Goal: Information Seeking & Learning: Learn about a topic

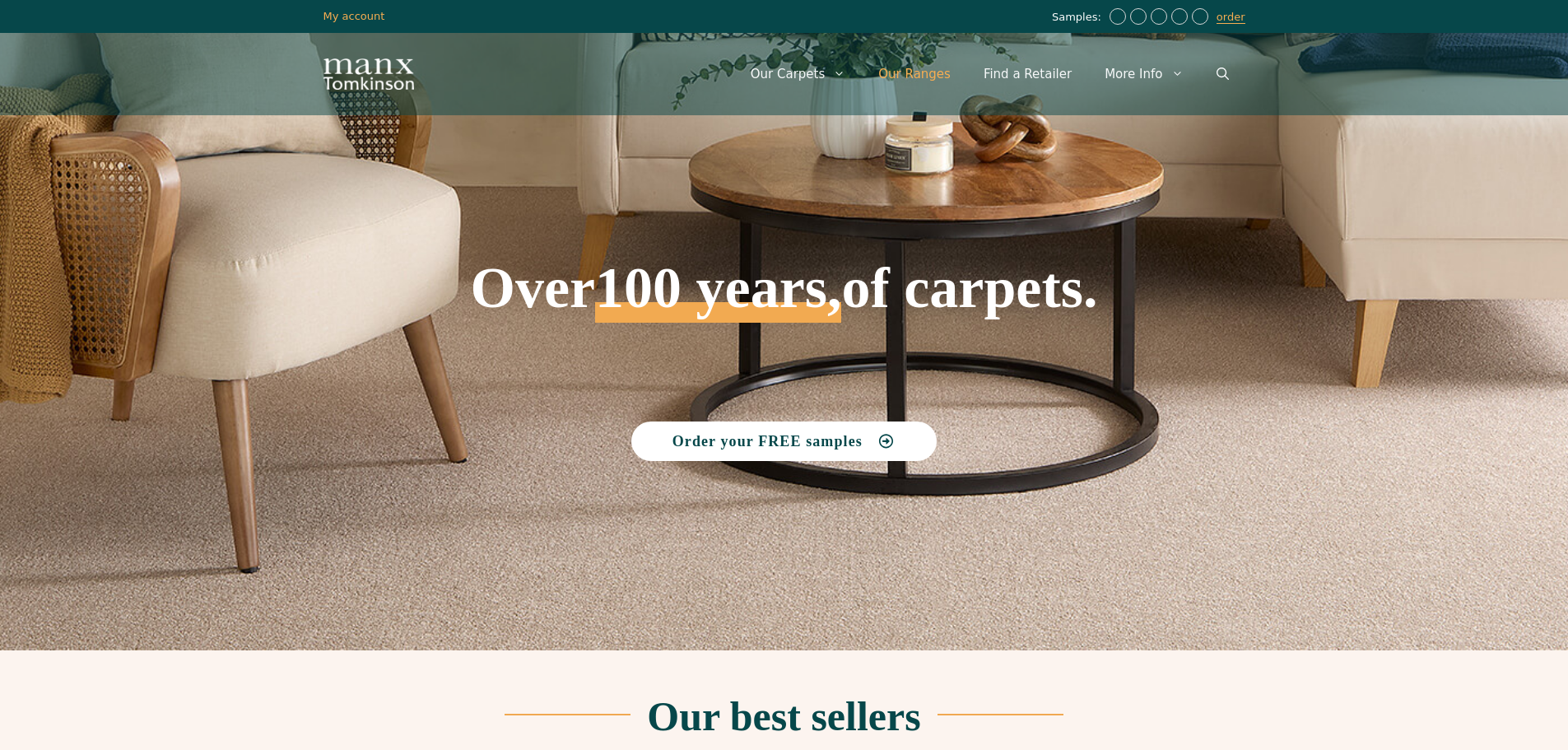
click at [946, 76] on link "Our Ranges" at bounding box center [914, 74] width 105 height 50
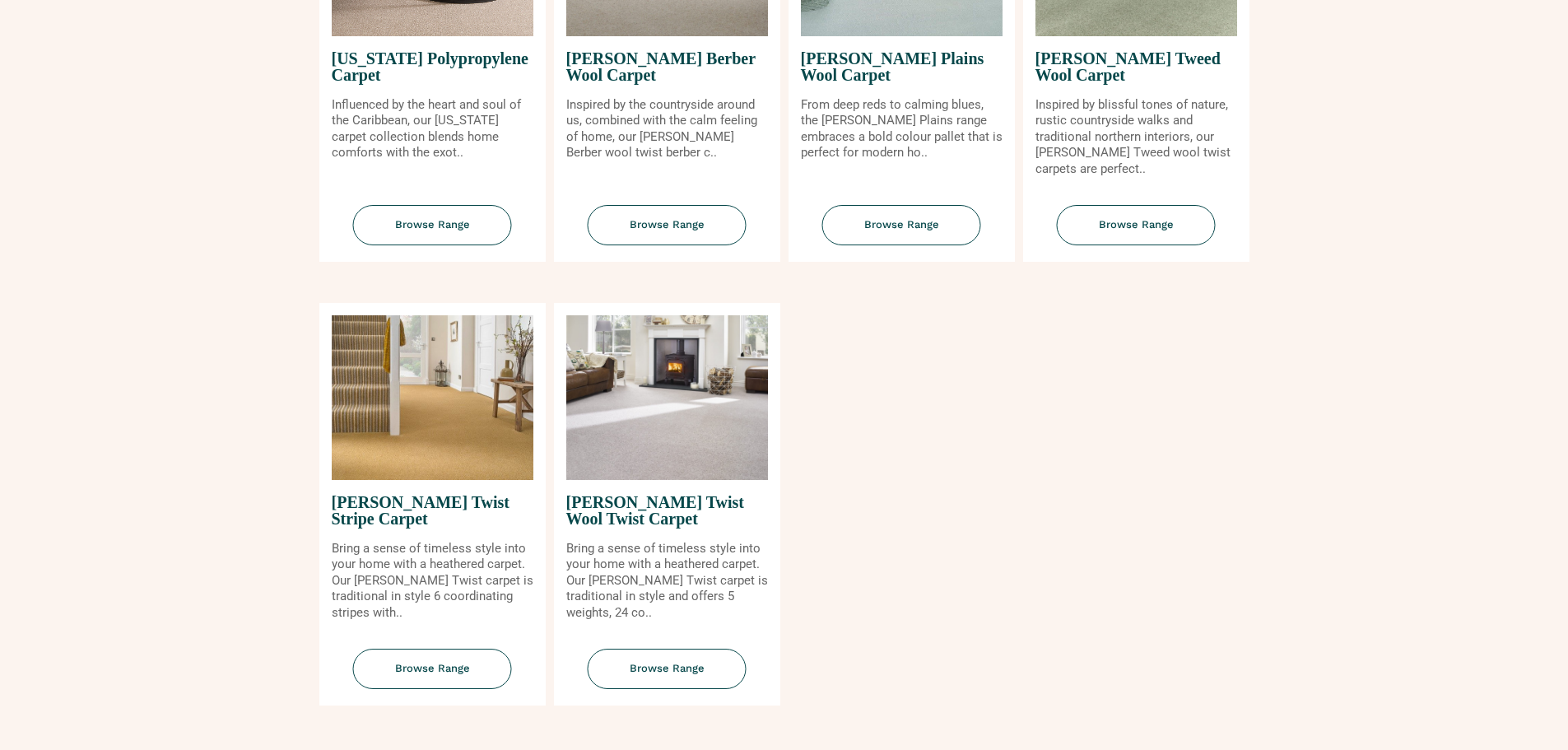
scroll to position [1811, 0]
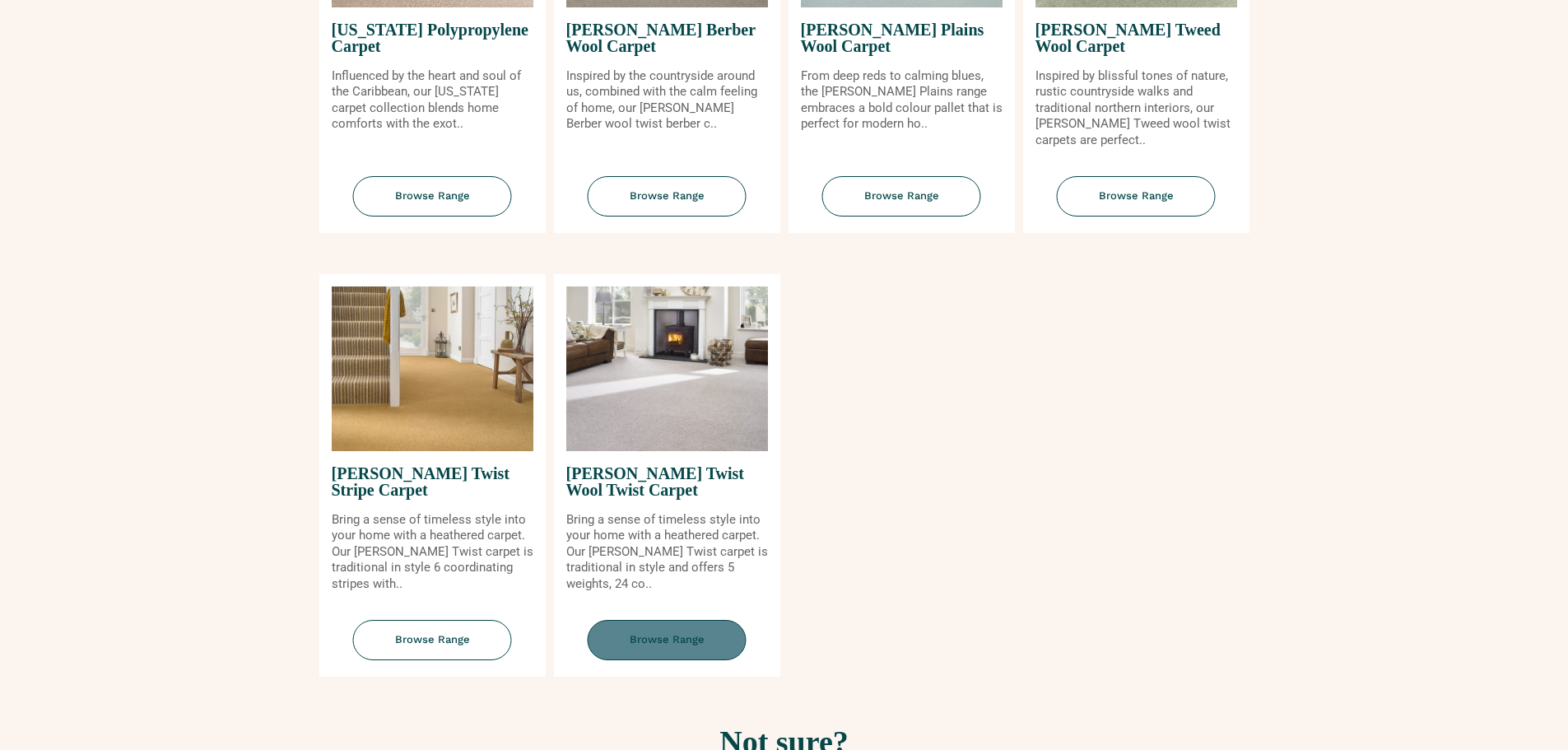
click at [681, 647] on span "Browse Range" at bounding box center [667, 640] width 159 height 40
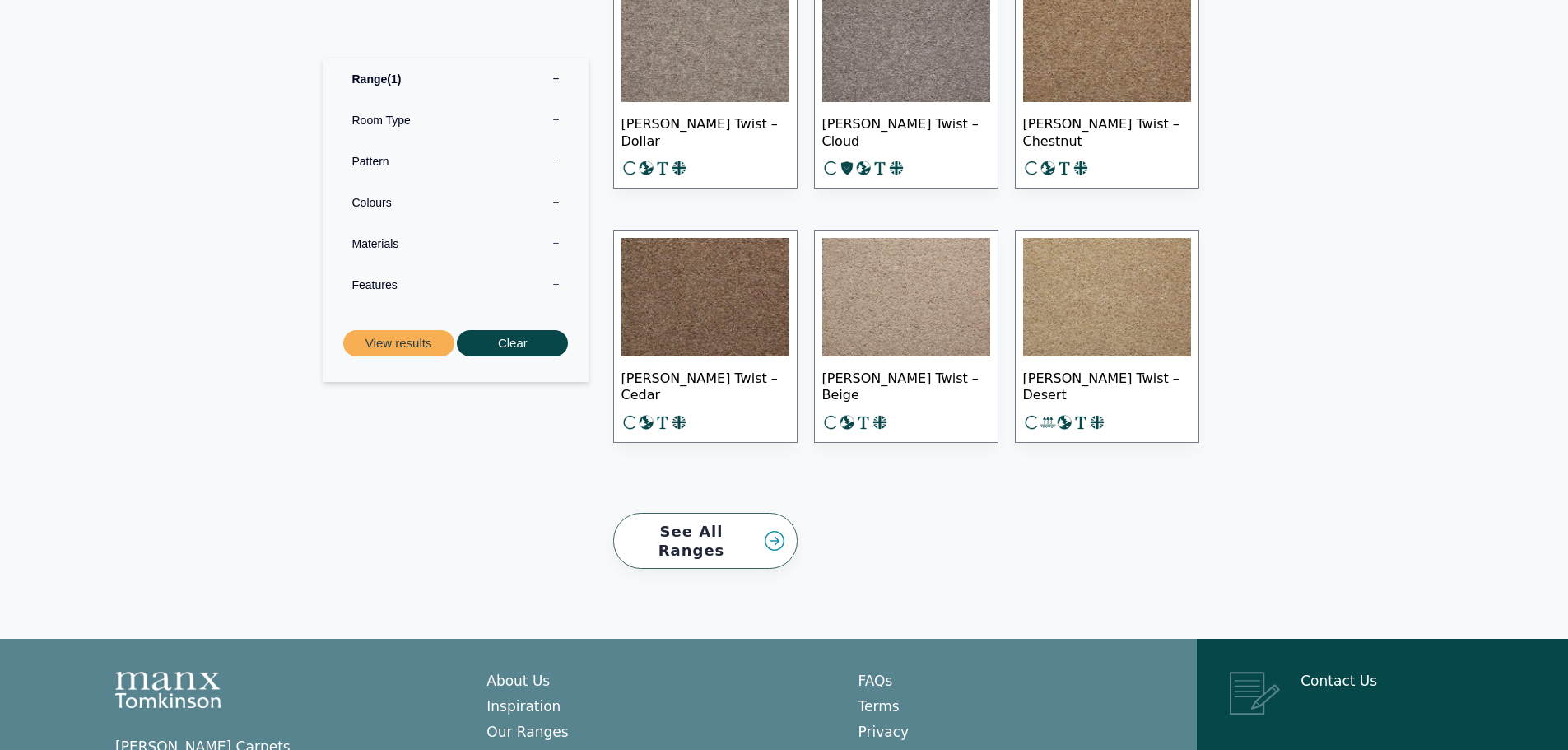
scroll to position [2387, 0]
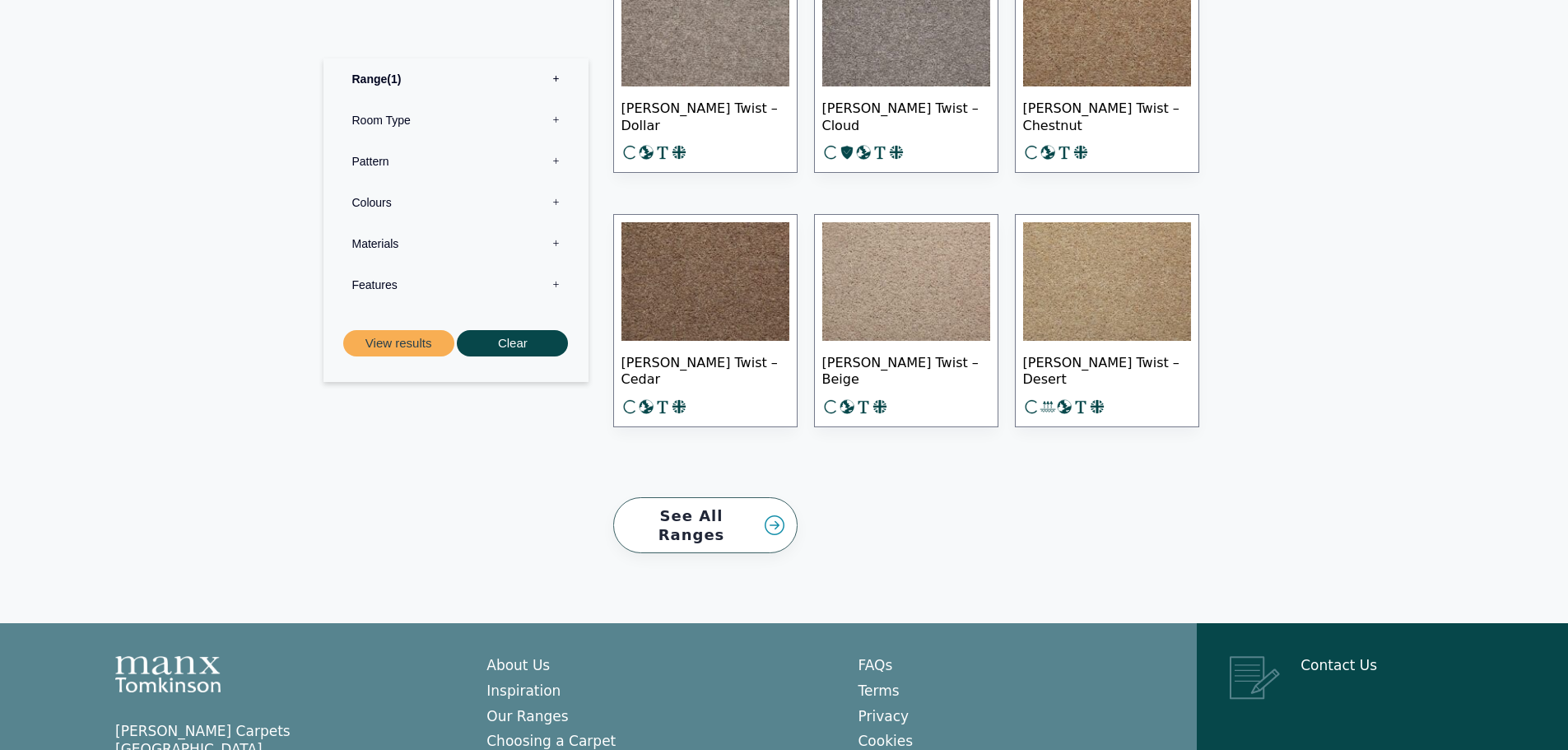
click at [714, 512] on link "See All Ranges" at bounding box center [705, 525] width 184 height 57
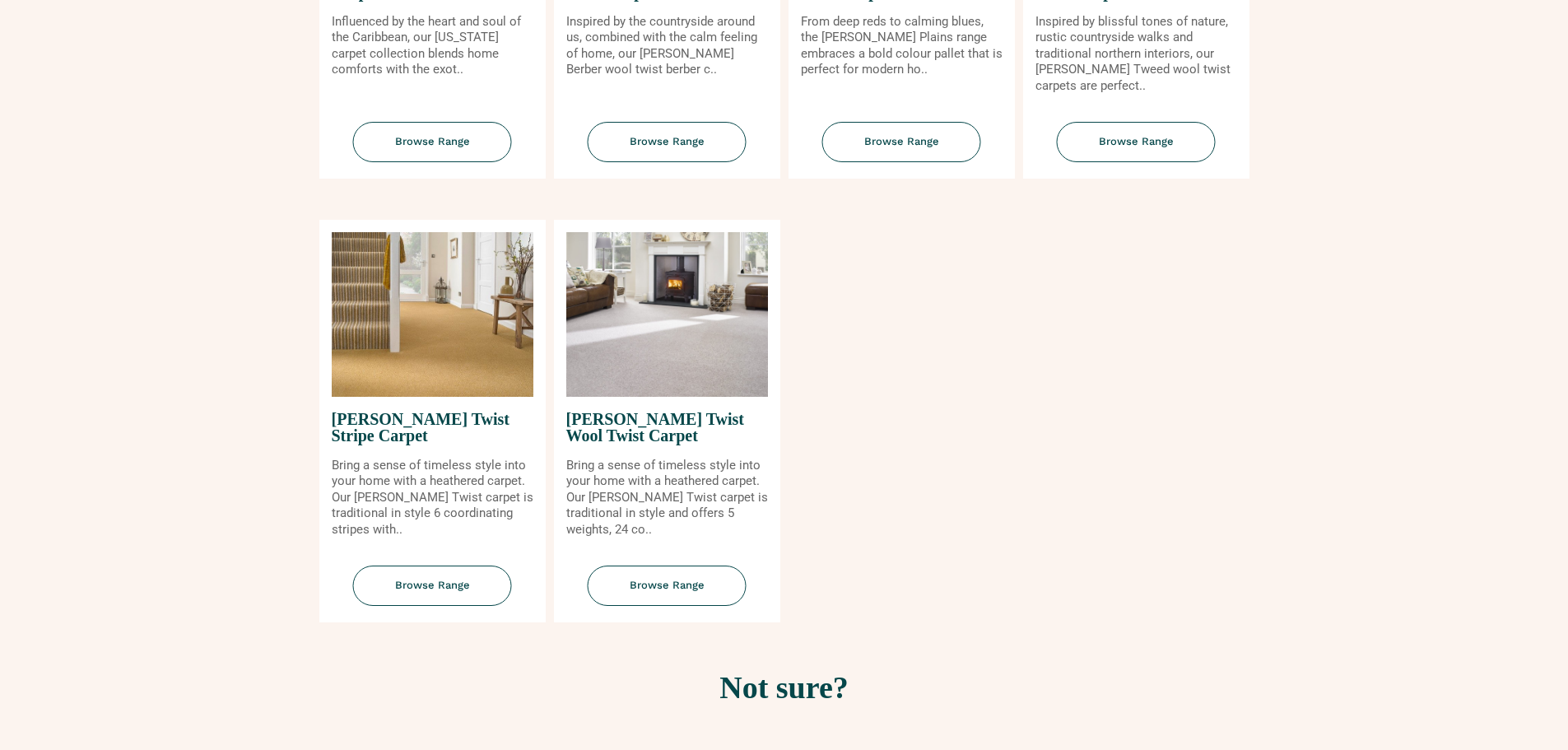
scroll to position [1892, 0]
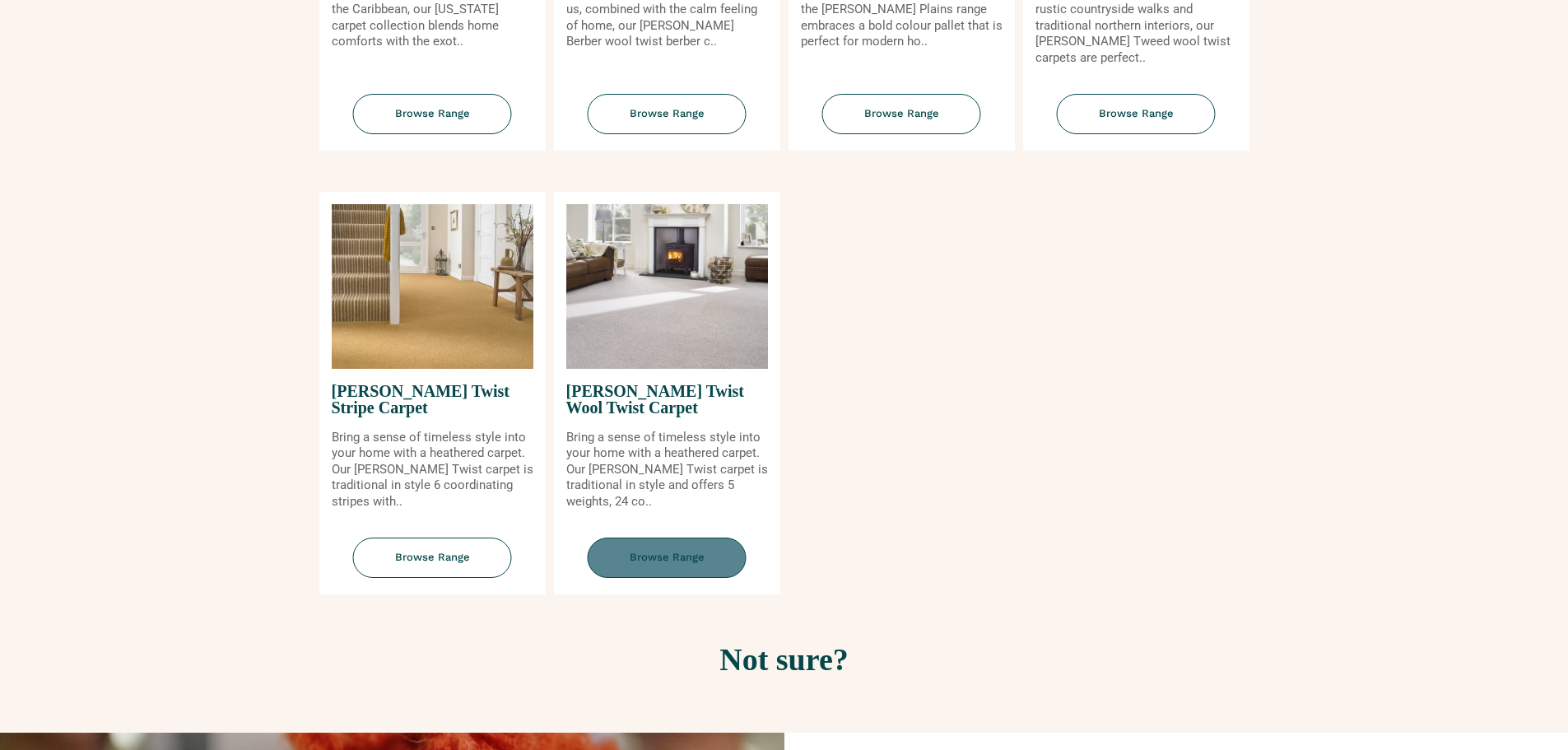
click at [681, 561] on span "Browse Range" at bounding box center [667, 557] width 159 height 40
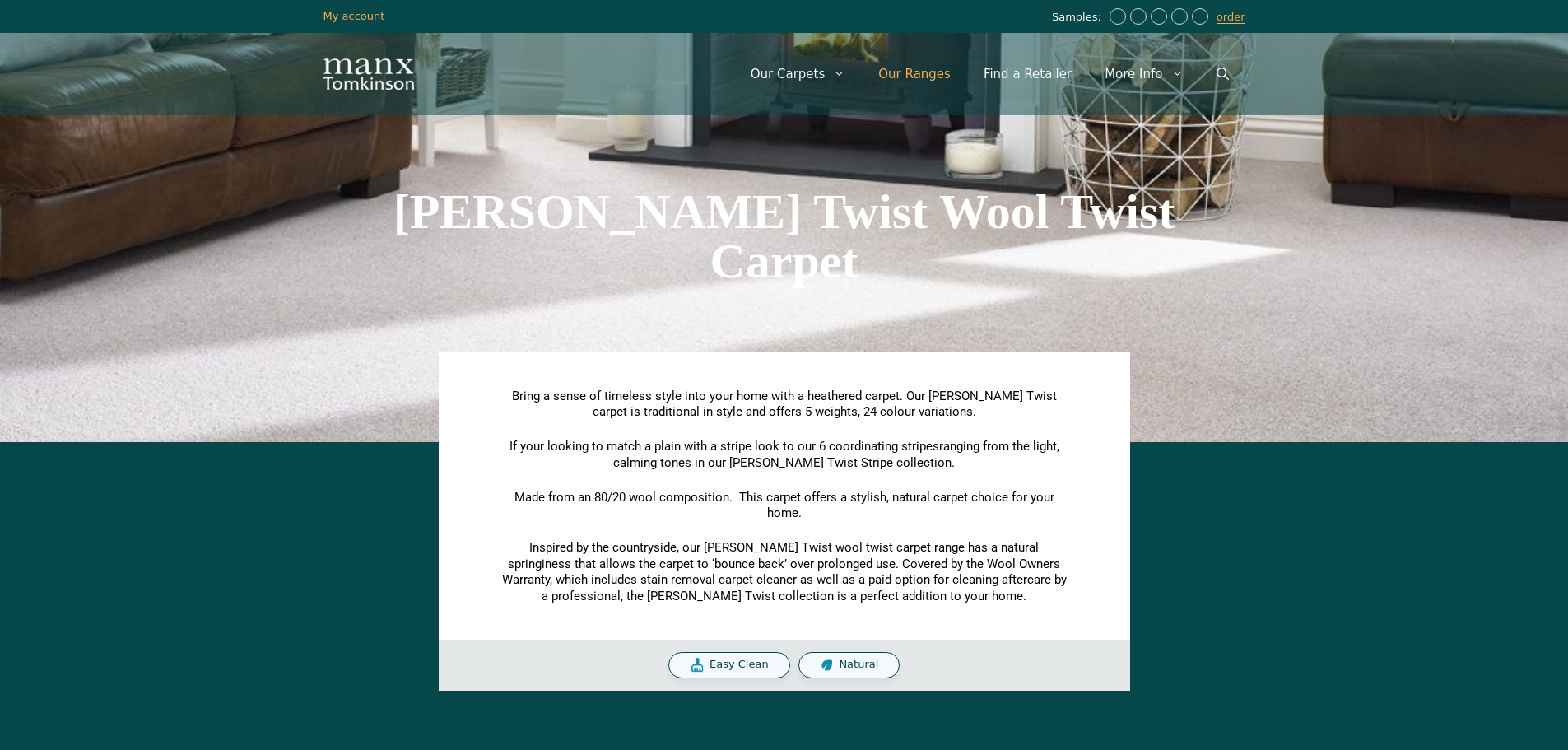
click at [935, 72] on link "Our Ranges" at bounding box center [914, 74] width 105 height 50
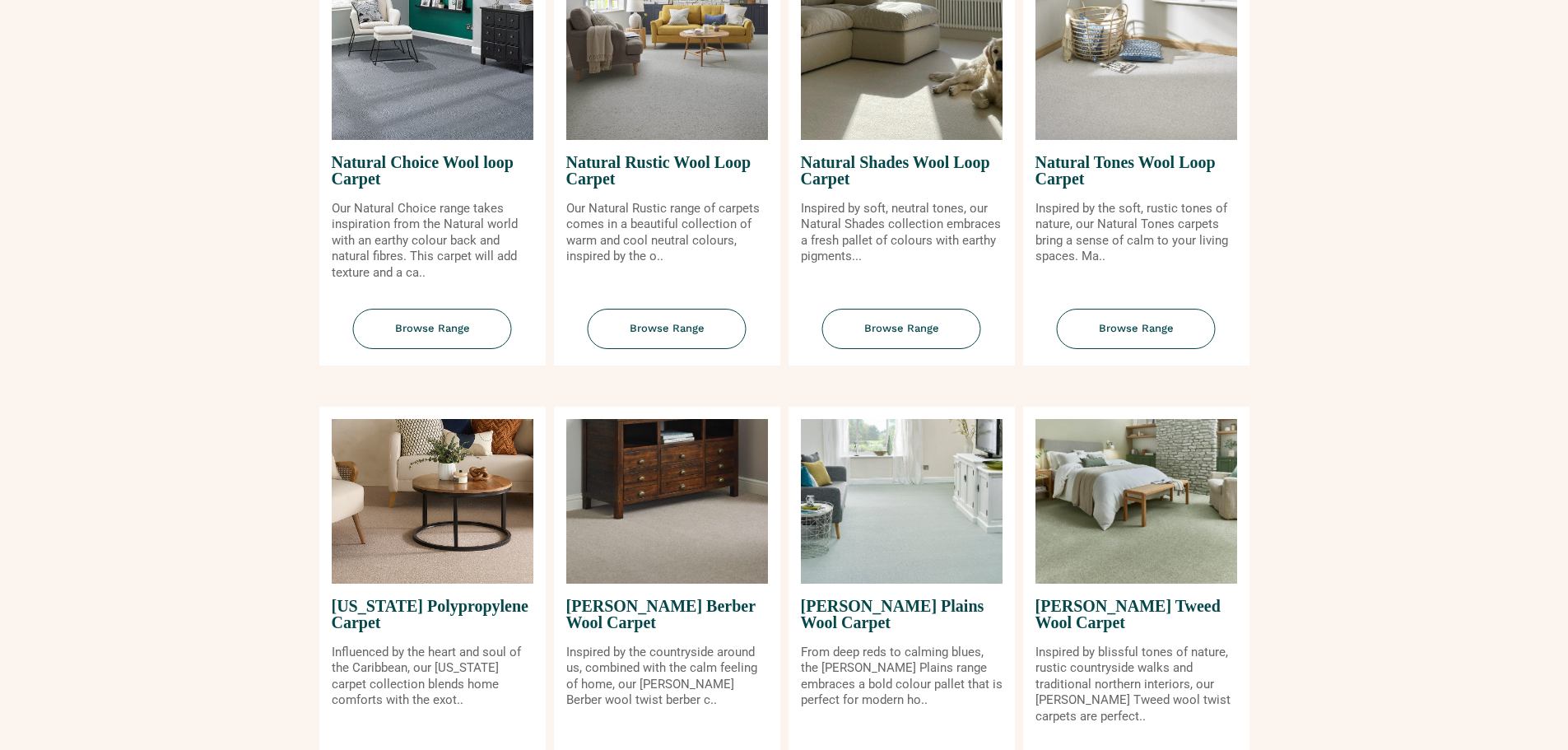
scroll to position [1563, 0]
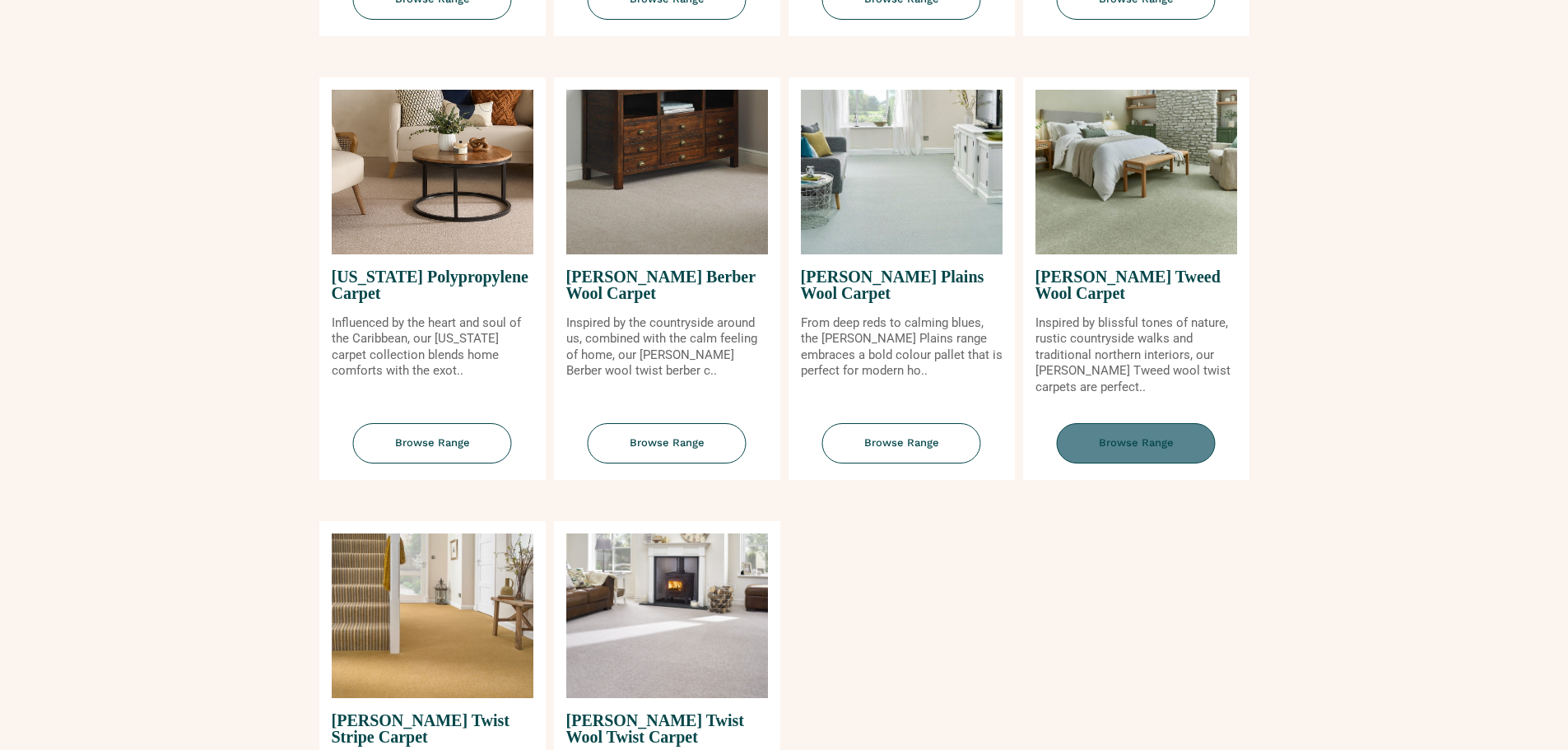
drag, startPoint x: 1164, startPoint y: 447, endPoint x: 1174, endPoint y: 447, distance: 10.0
click at [1165, 447] on span "Browse Range" at bounding box center [1135, 443] width 159 height 40
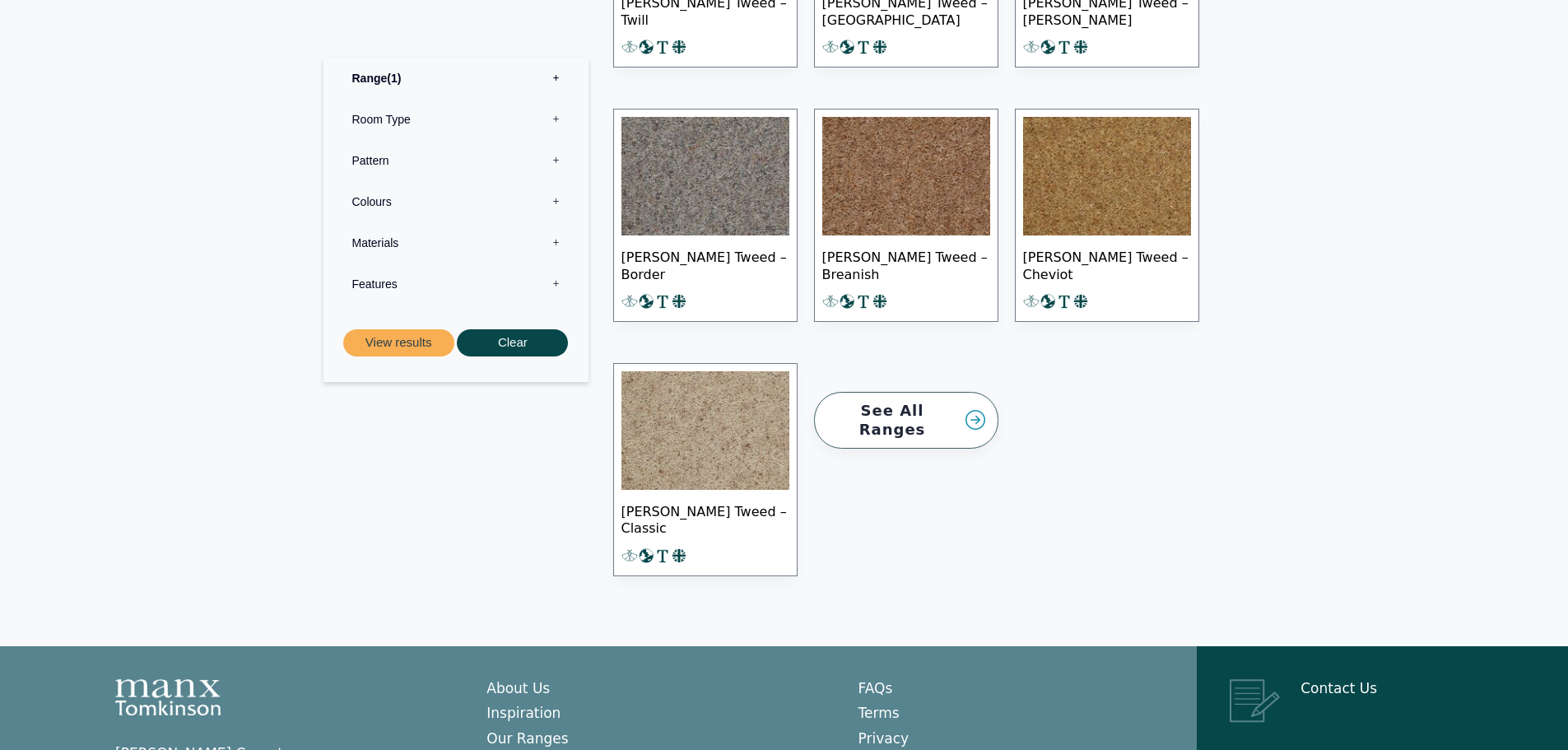
scroll to position [1728, 0]
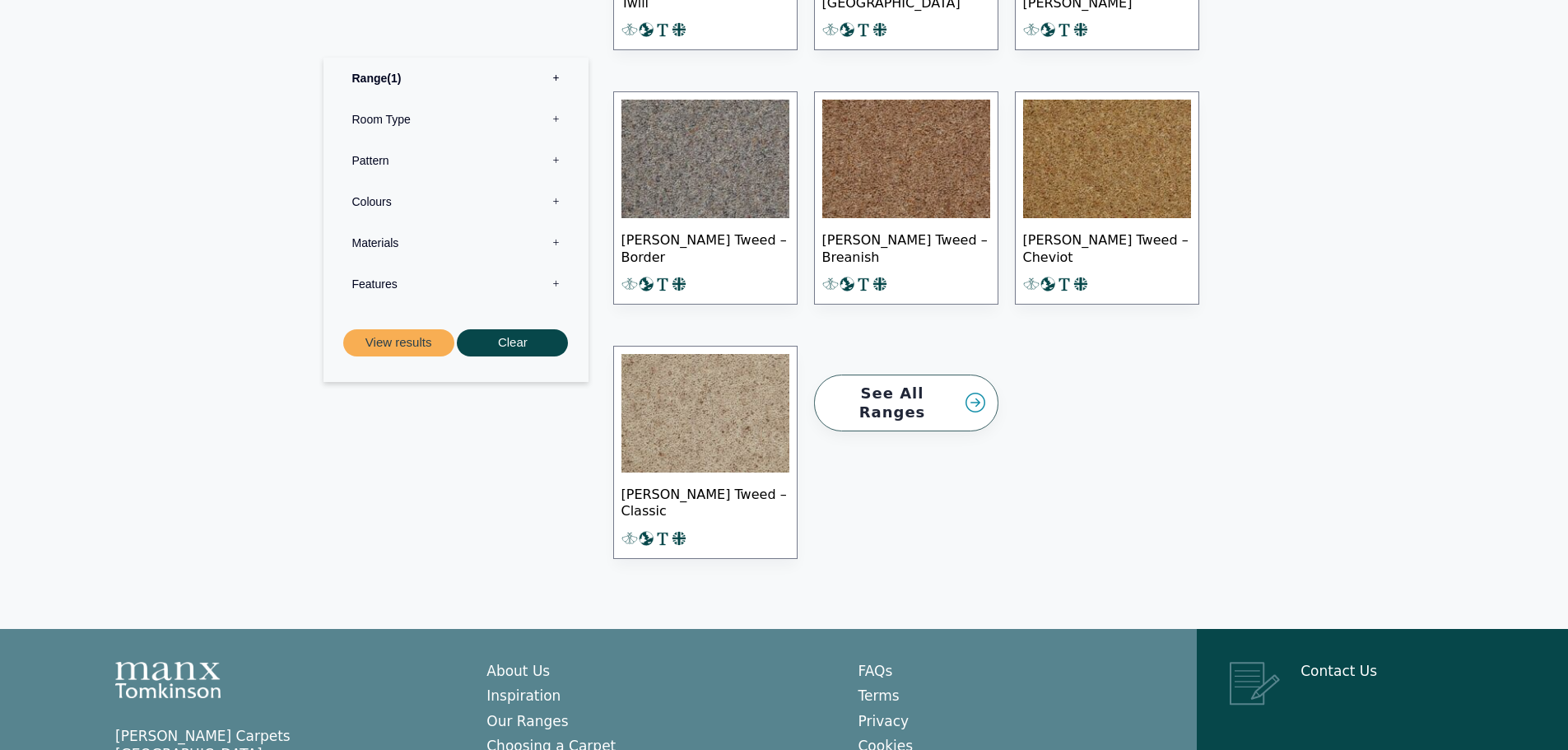
click at [924, 382] on link "See All Ranges" at bounding box center [906, 403] width 184 height 57
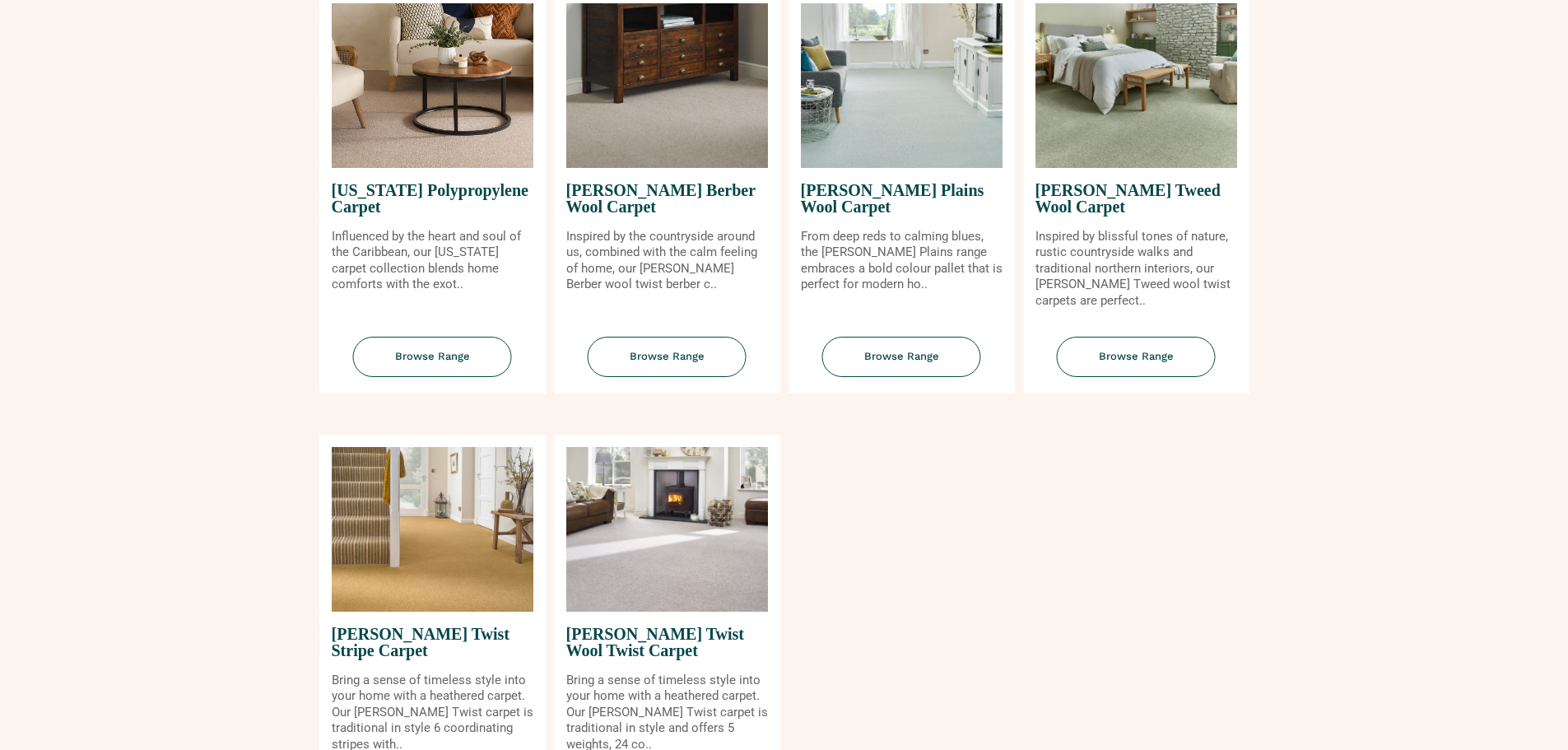
scroll to position [1646, 0]
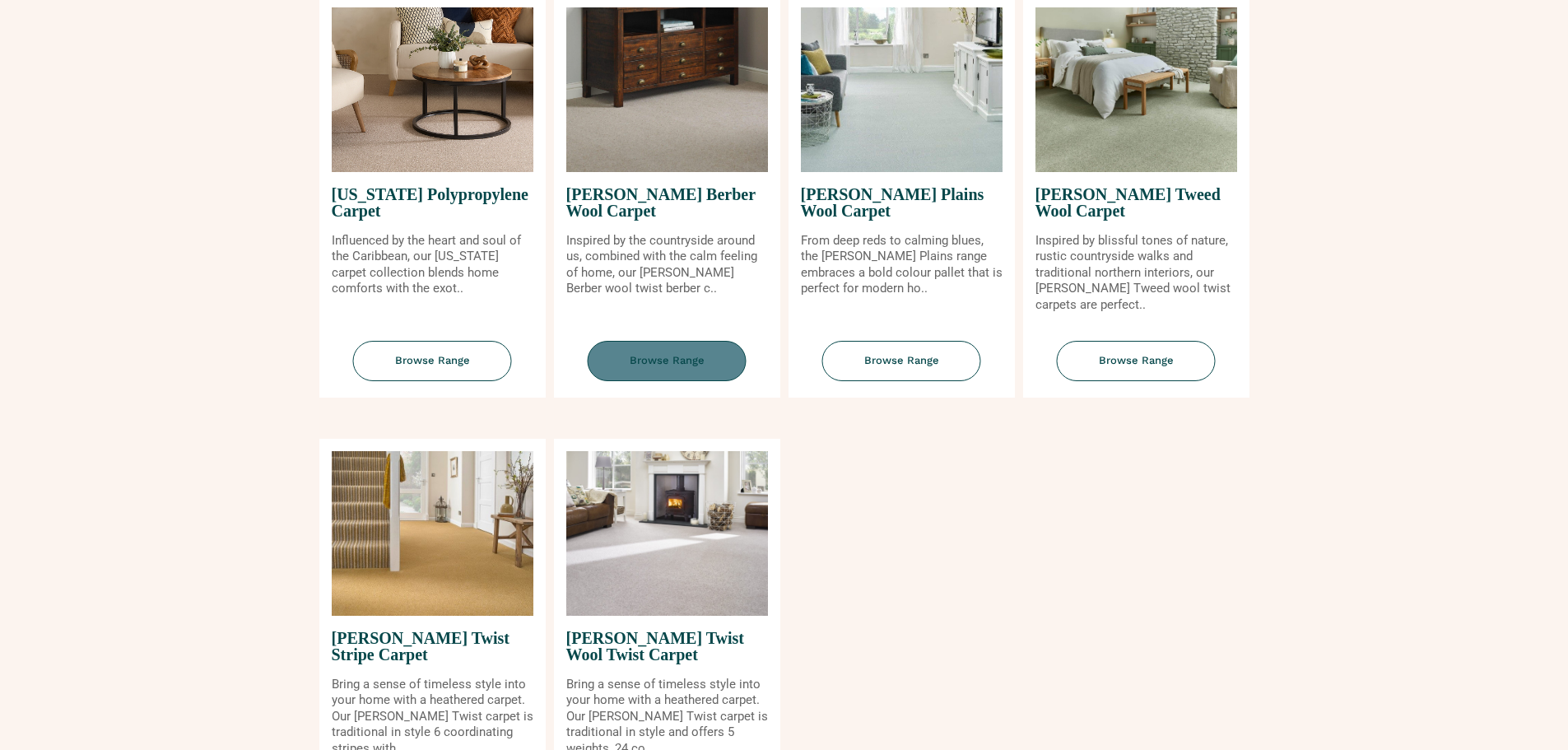
click at [668, 369] on span "Browse Range" at bounding box center [667, 361] width 159 height 40
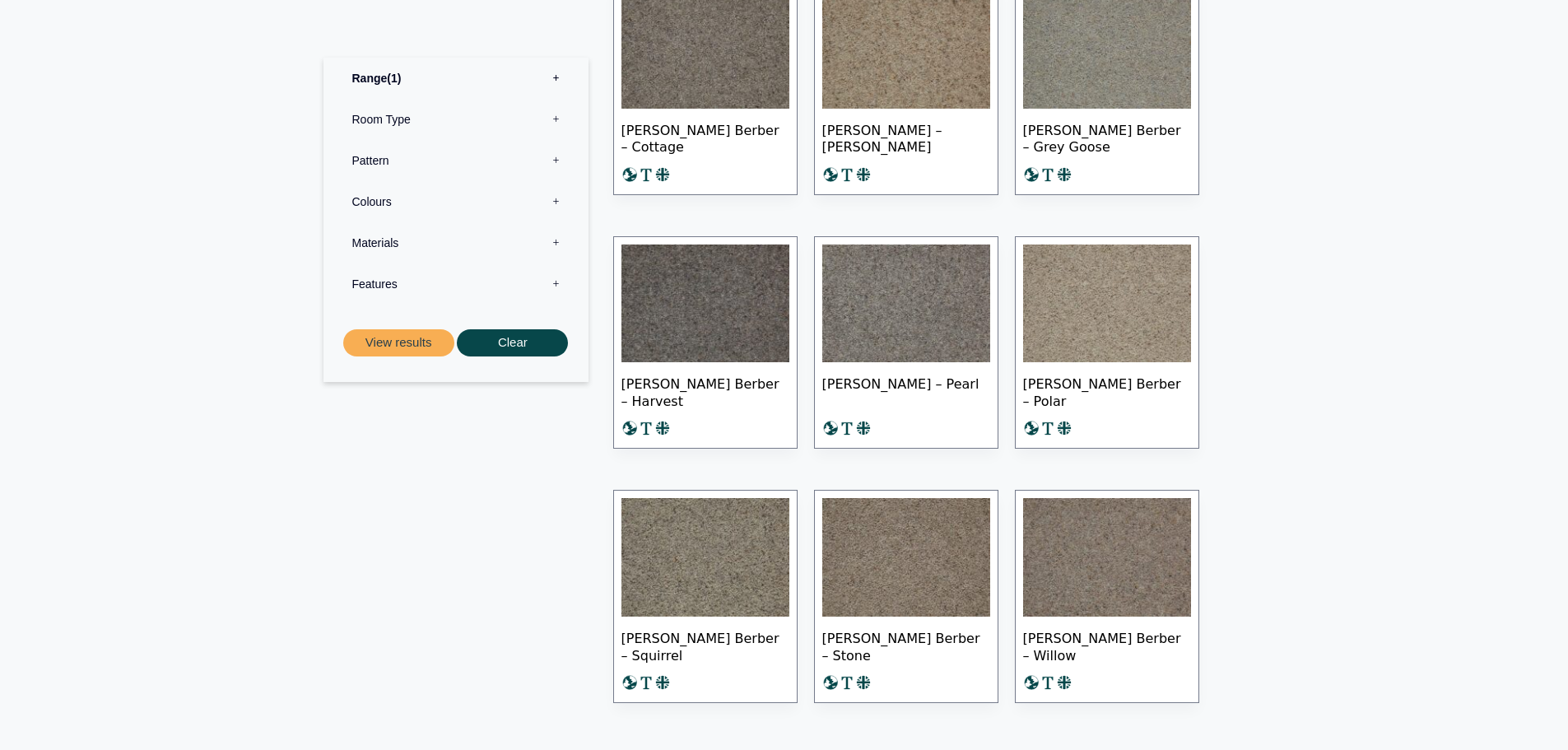
scroll to position [1234, 0]
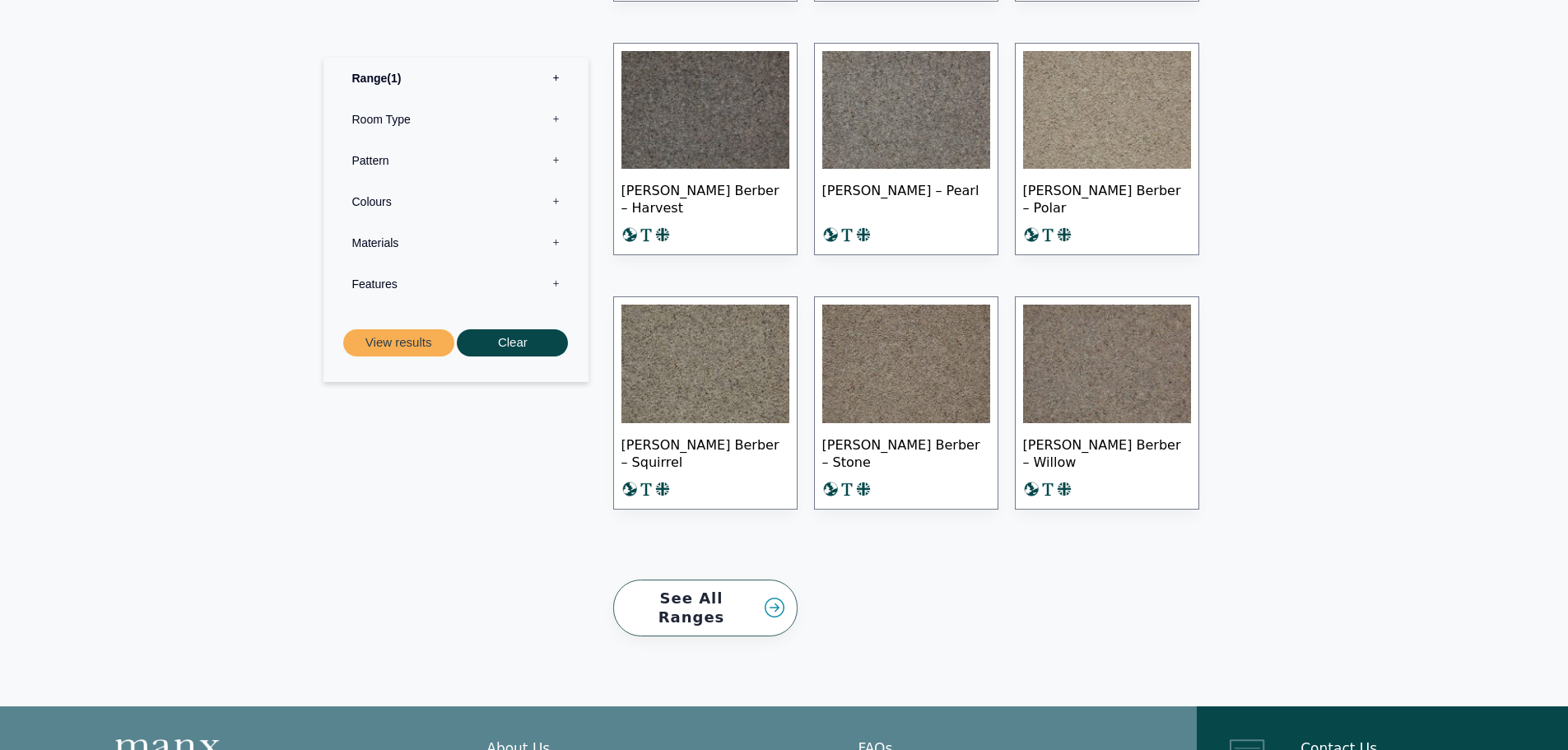
click at [708, 605] on link "See All Ranges" at bounding box center [705, 608] width 184 height 57
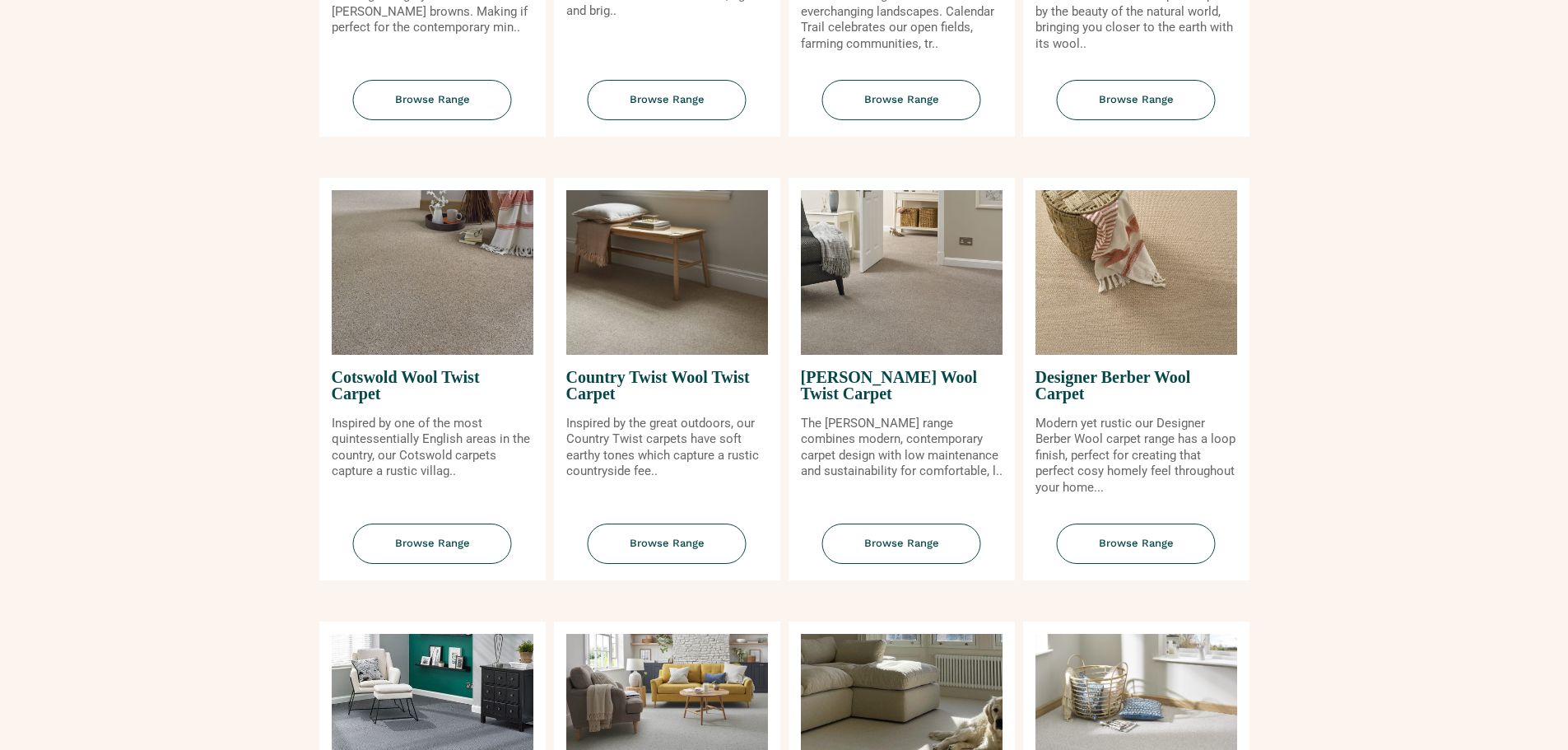
scroll to position [658, 0]
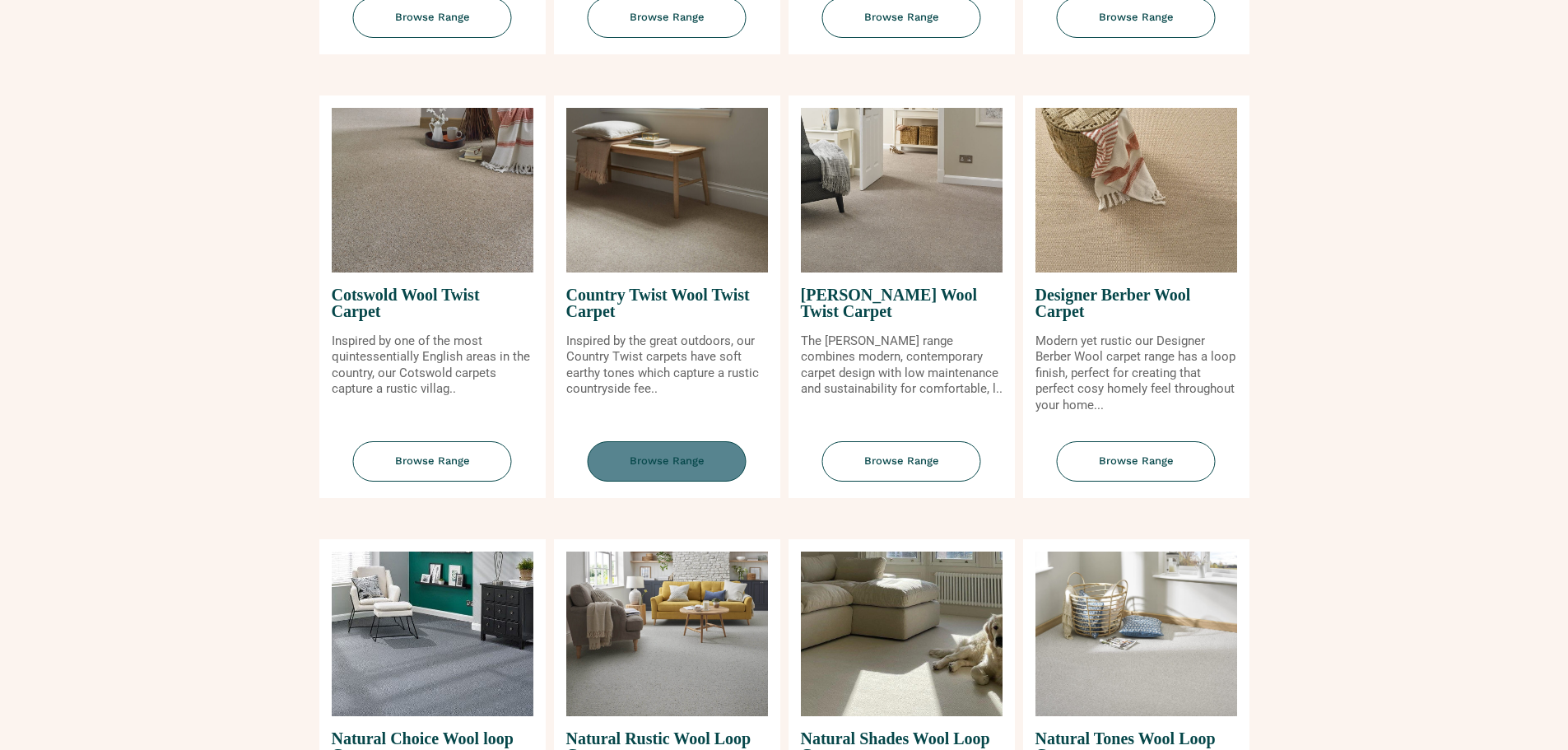
click at [671, 461] on span "Browse Range" at bounding box center [667, 461] width 159 height 40
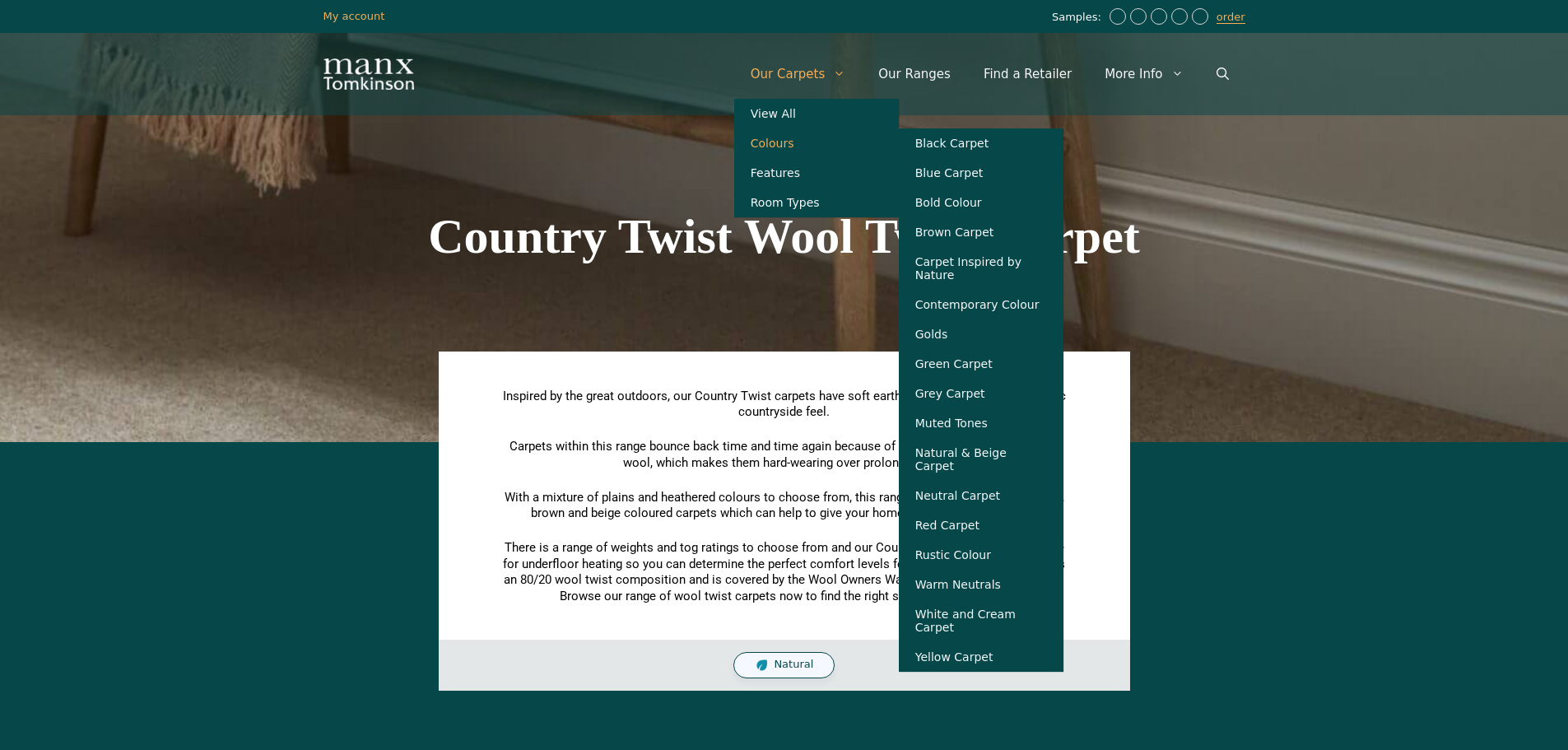
click at [806, 141] on link "Colours" at bounding box center [817, 143] width 165 height 29
click at [933, 68] on link "Our Ranges" at bounding box center [914, 74] width 105 height 50
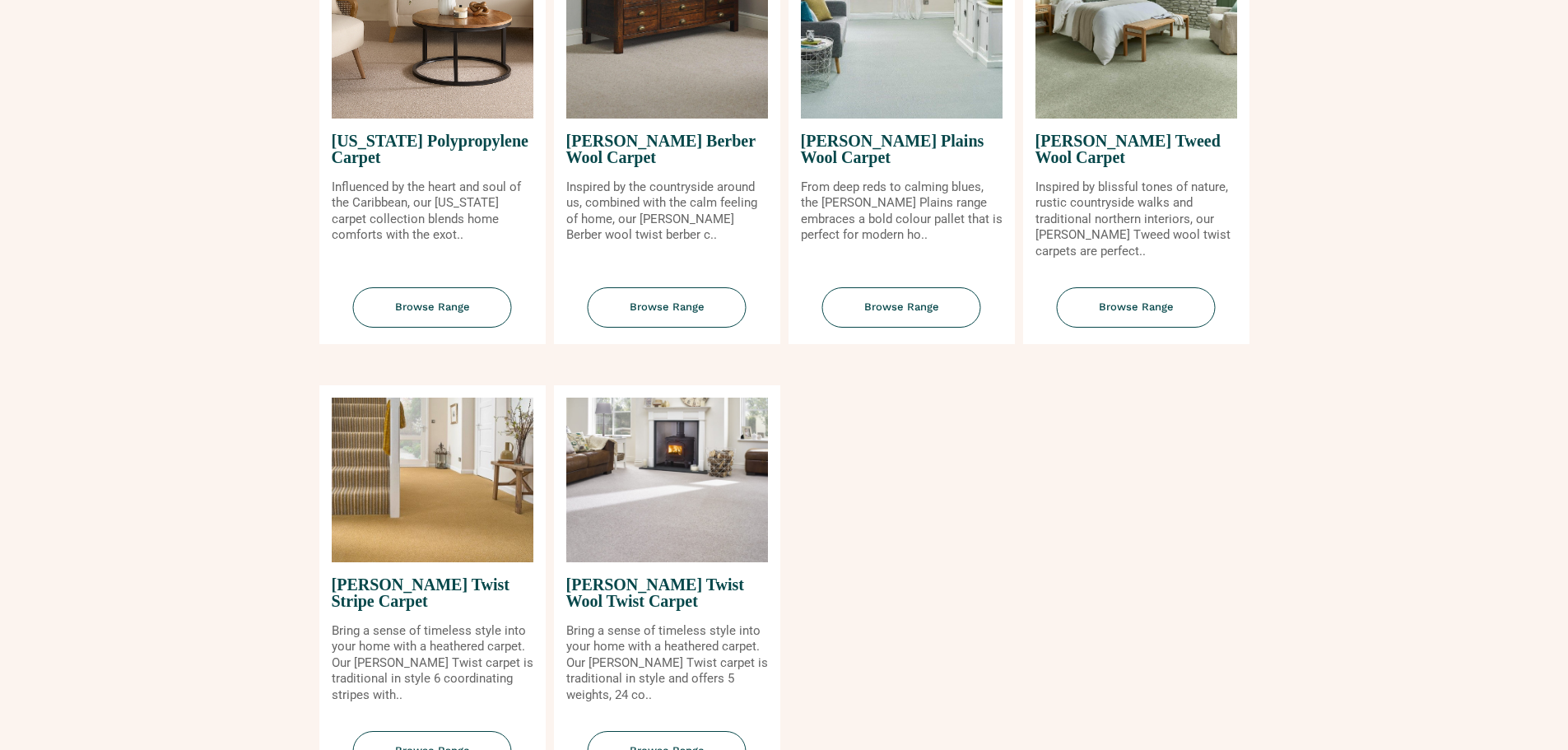
scroll to position [1728, 0]
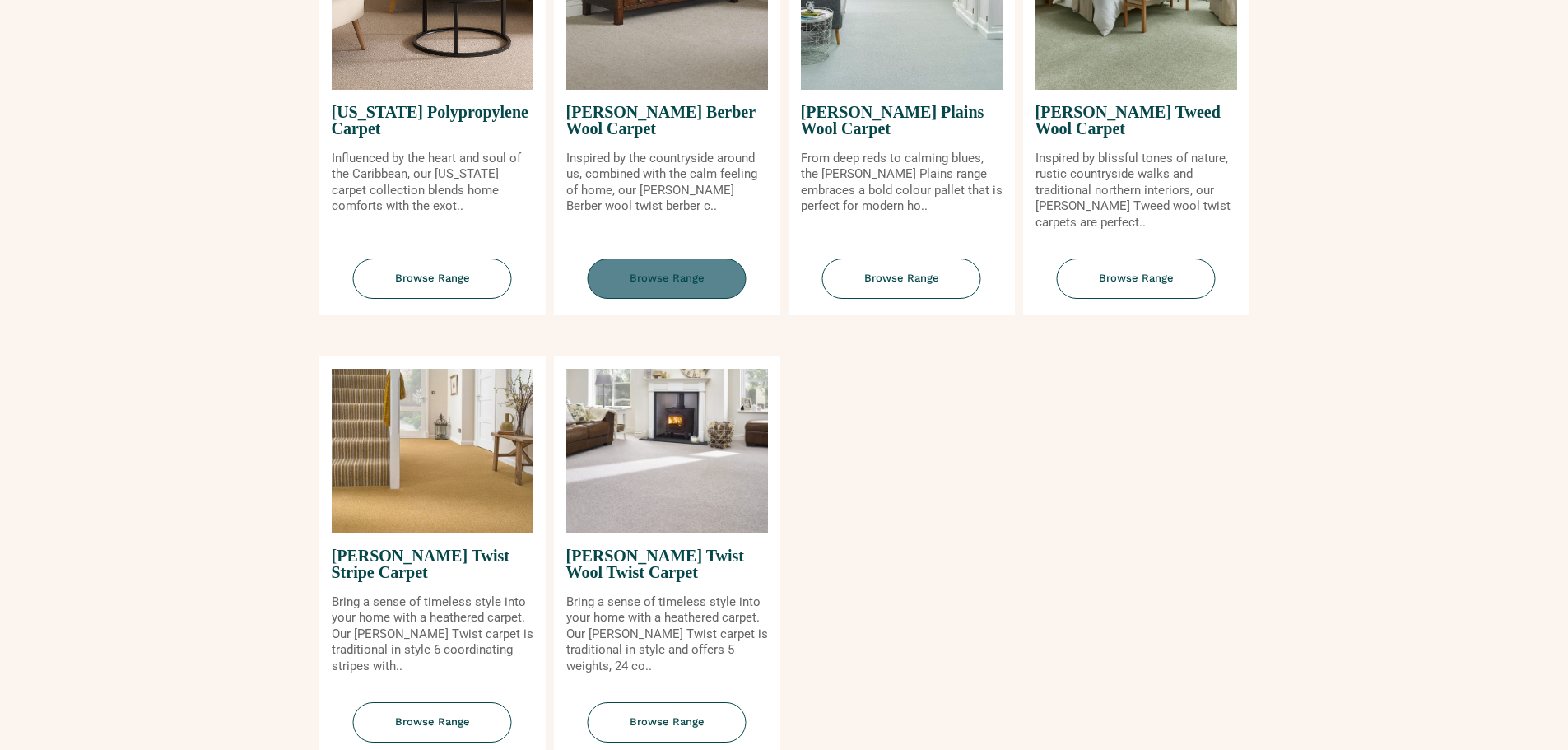
click at [699, 289] on span "Browse Range" at bounding box center [667, 279] width 159 height 40
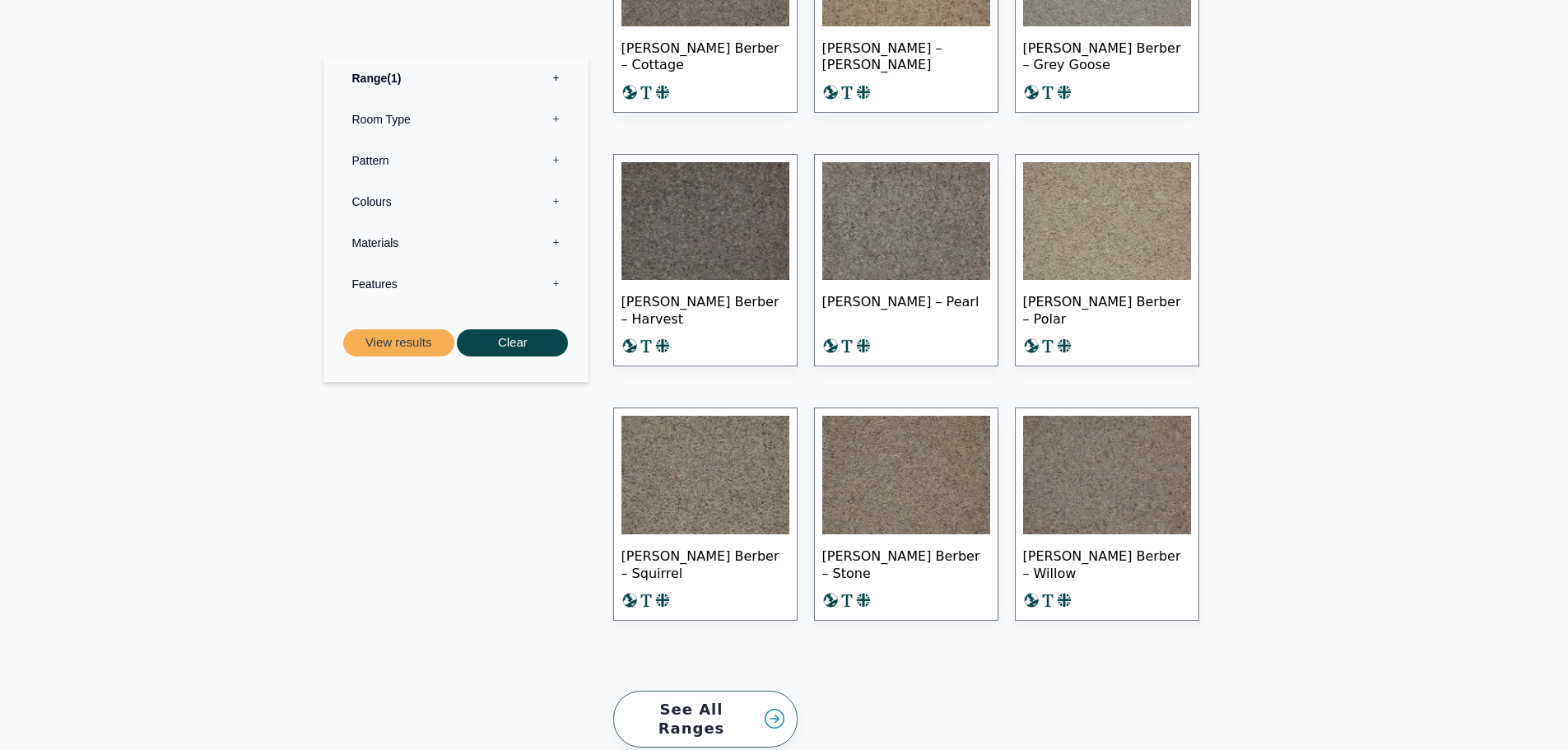
scroll to position [1153, 0]
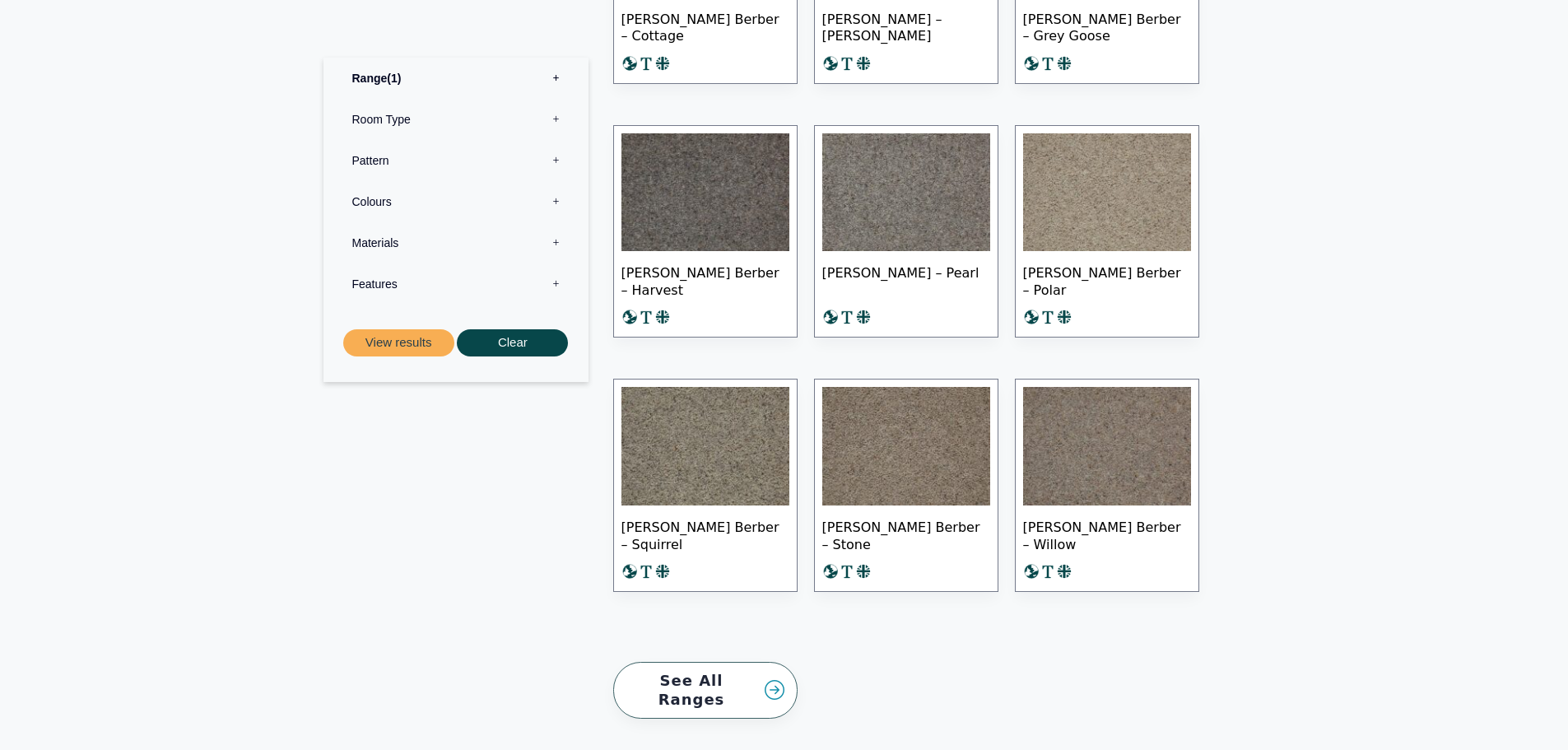
click at [553, 200] on label "Colours 0" at bounding box center [456, 201] width 240 height 41
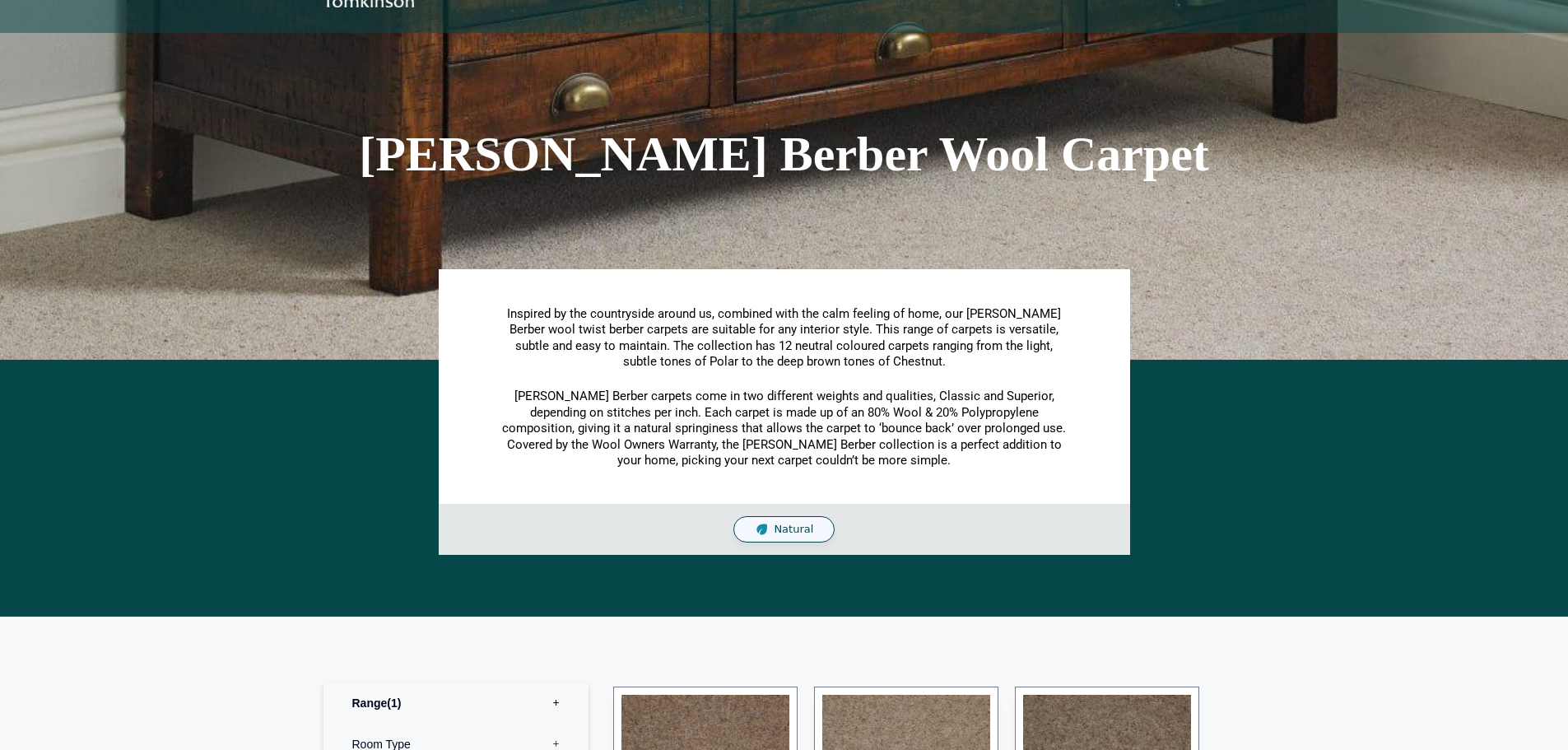
scroll to position [0, 0]
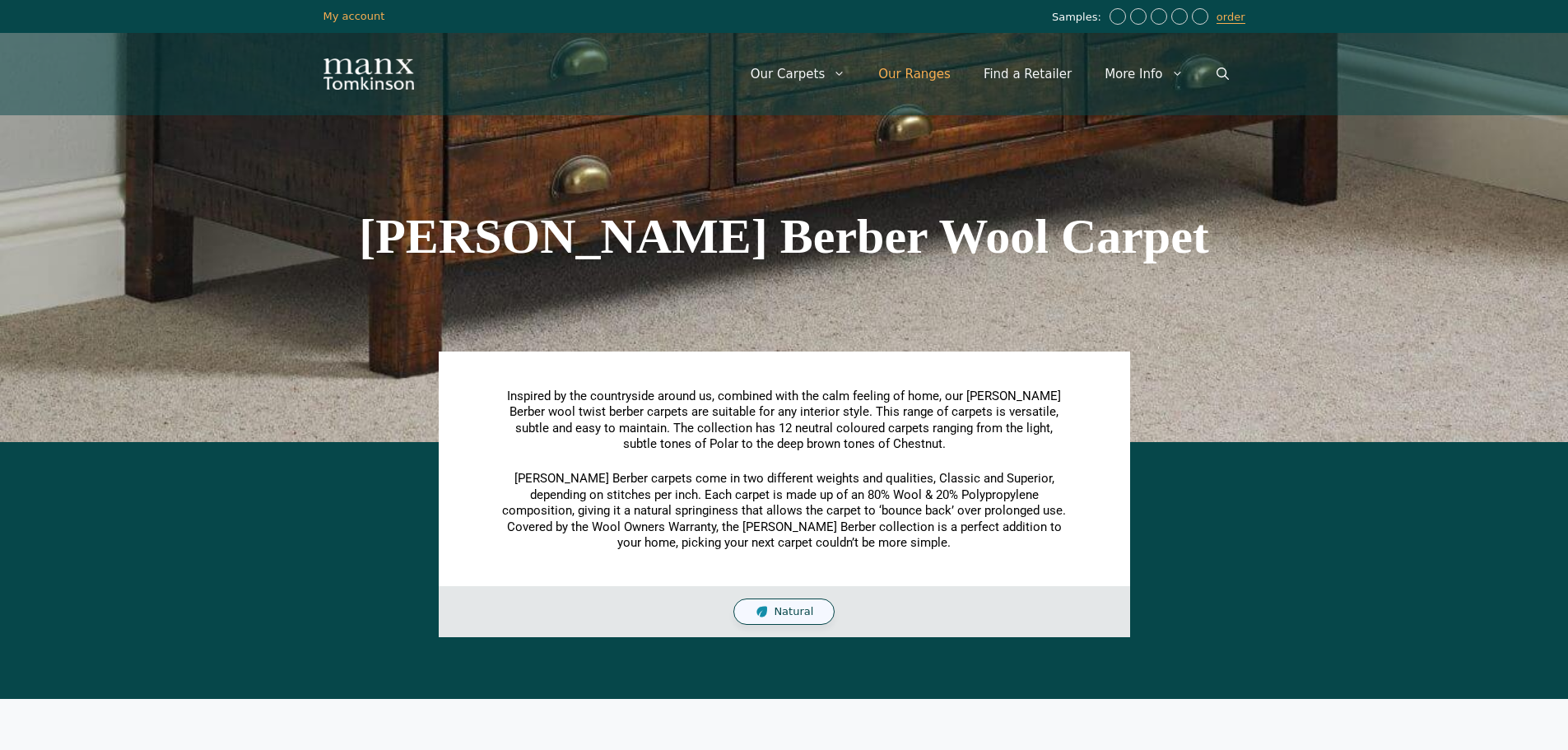
click at [938, 69] on link "Our Ranges" at bounding box center [914, 74] width 105 height 50
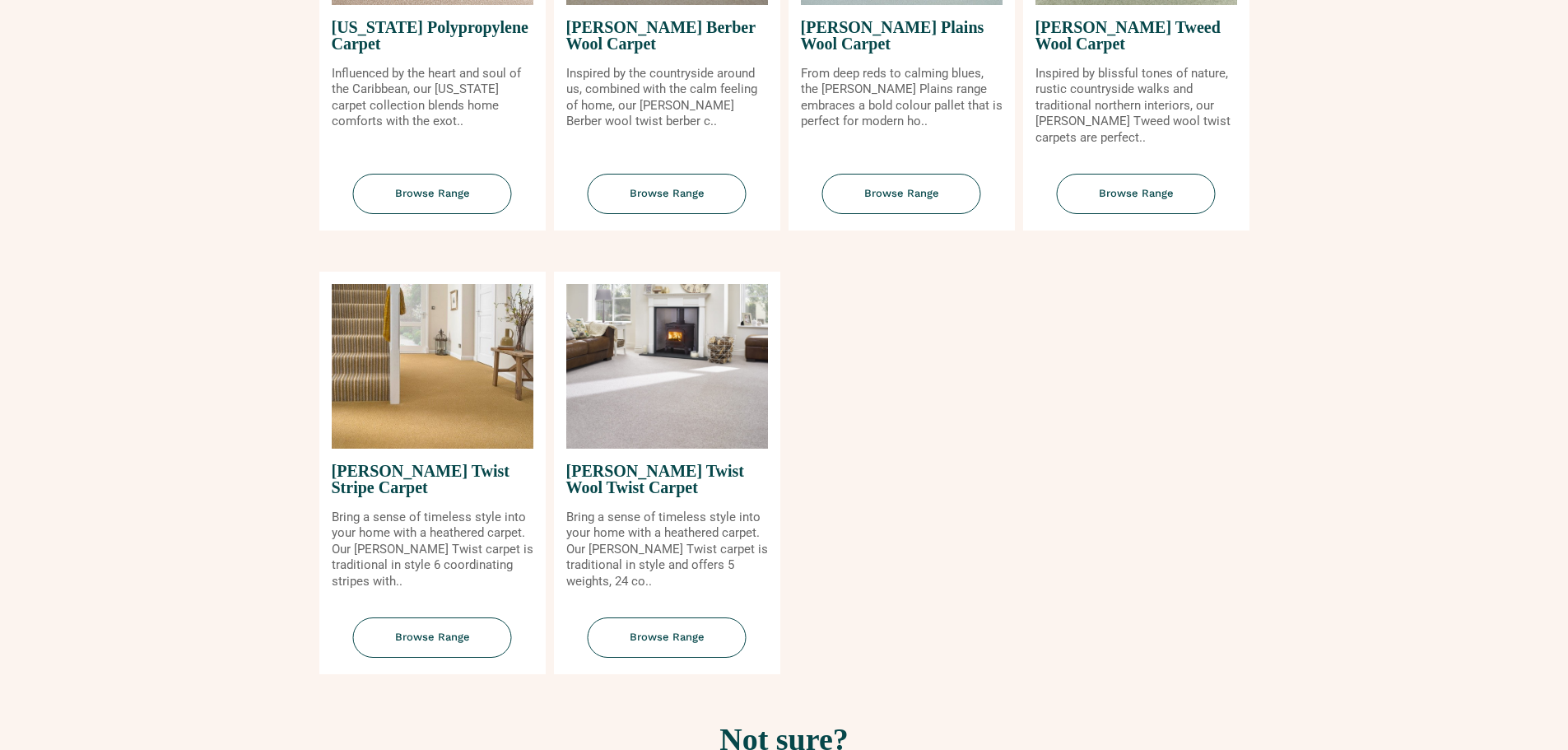
scroll to position [1892, 0]
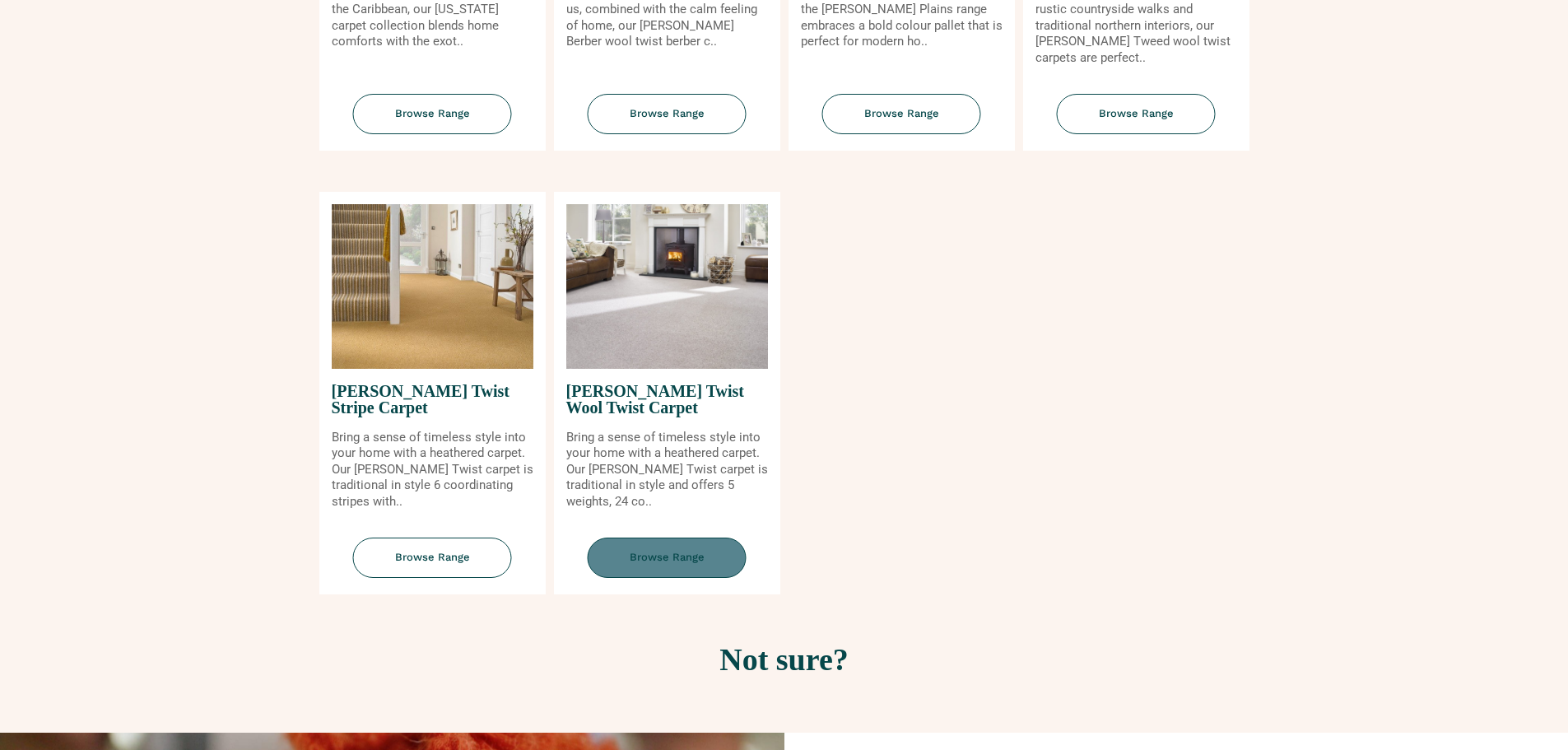
click at [683, 555] on span "Browse Range" at bounding box center [667, 557] width 159 height 40
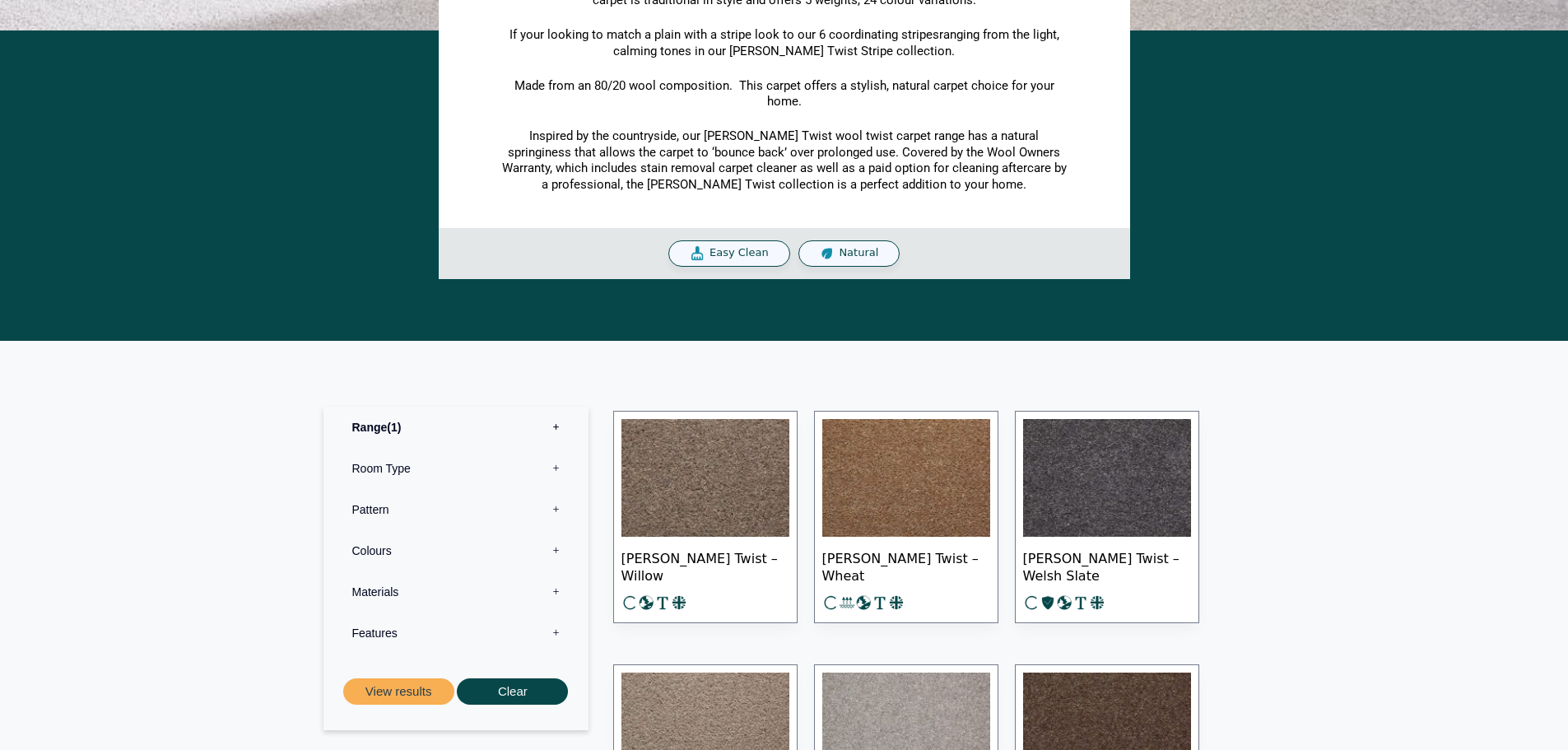
scroll to position [658, 0]
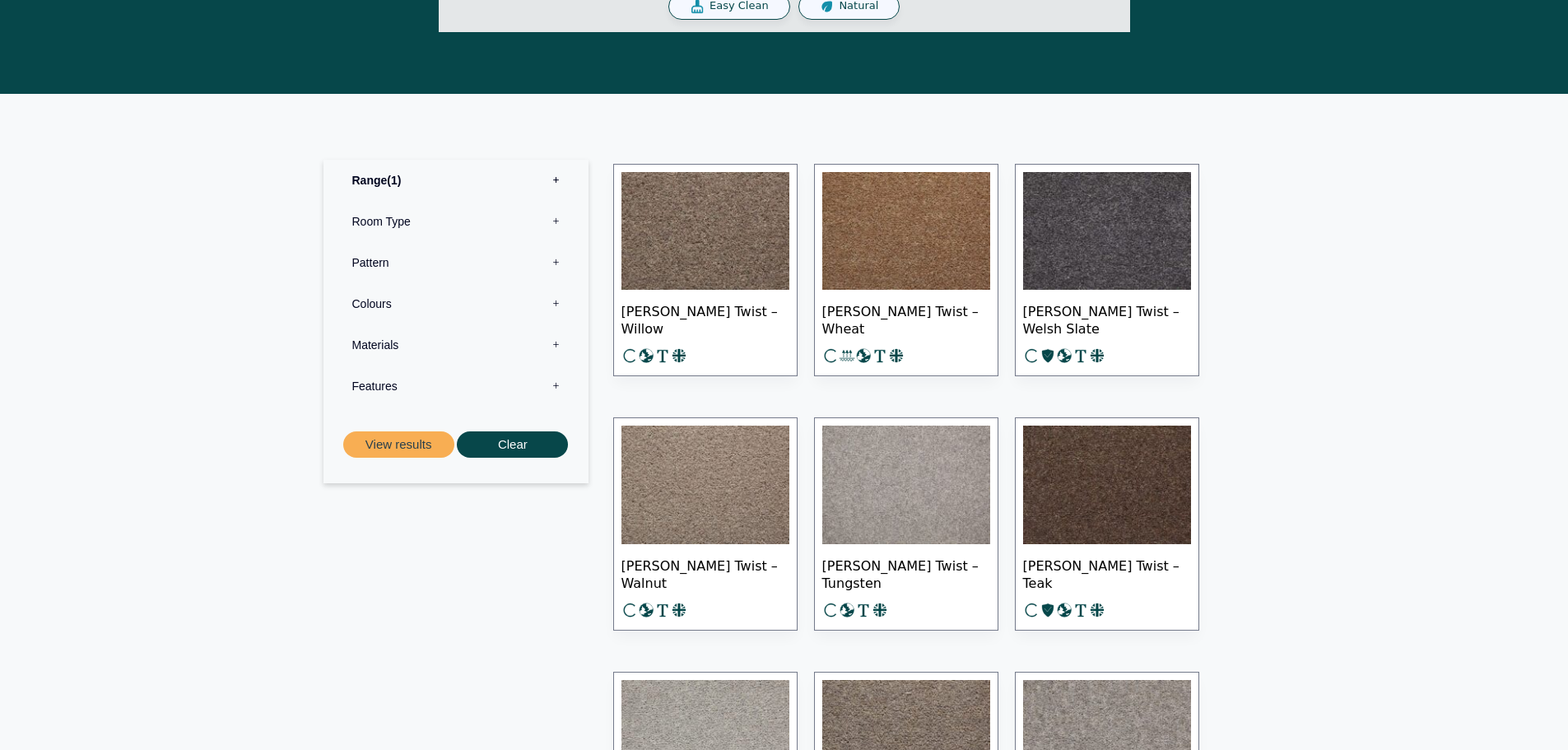
click at [558, 301] on label "Colours 0" at bounding box center [456, 303] width 240 height 41
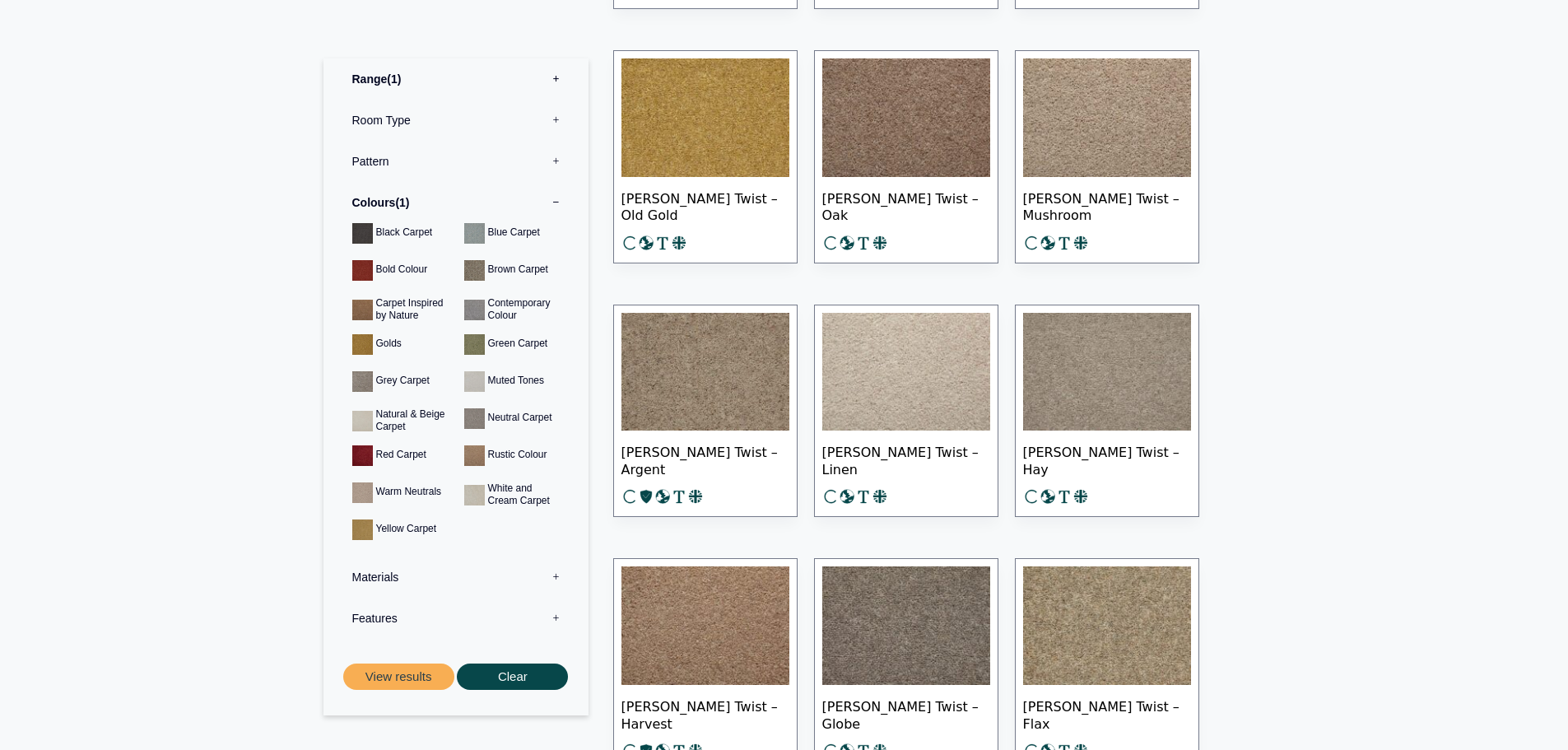
scroll to position [1523, 0]
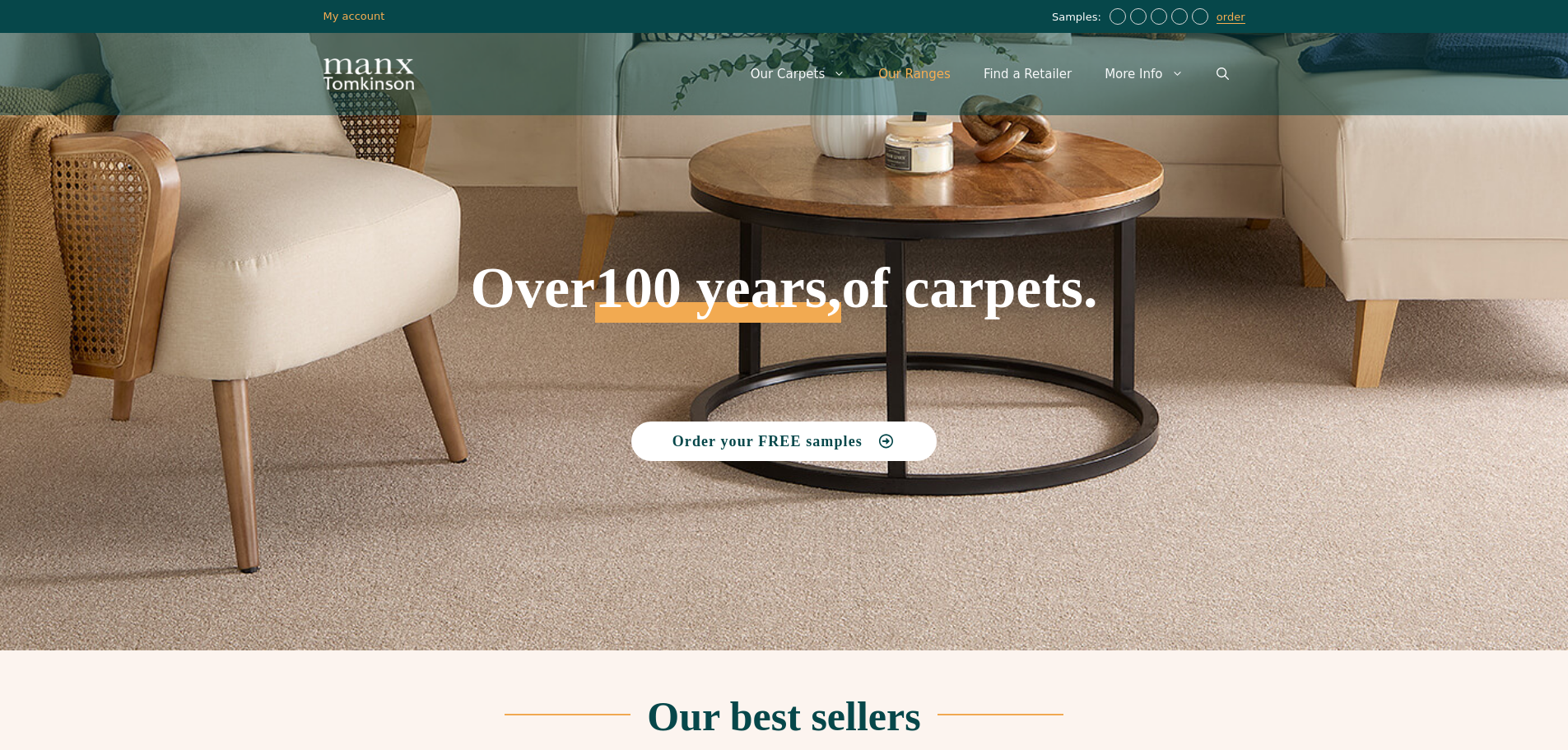
click at [931, 74] on link "Our Ranges" at bounding box center [914, 74] width 105 height 50
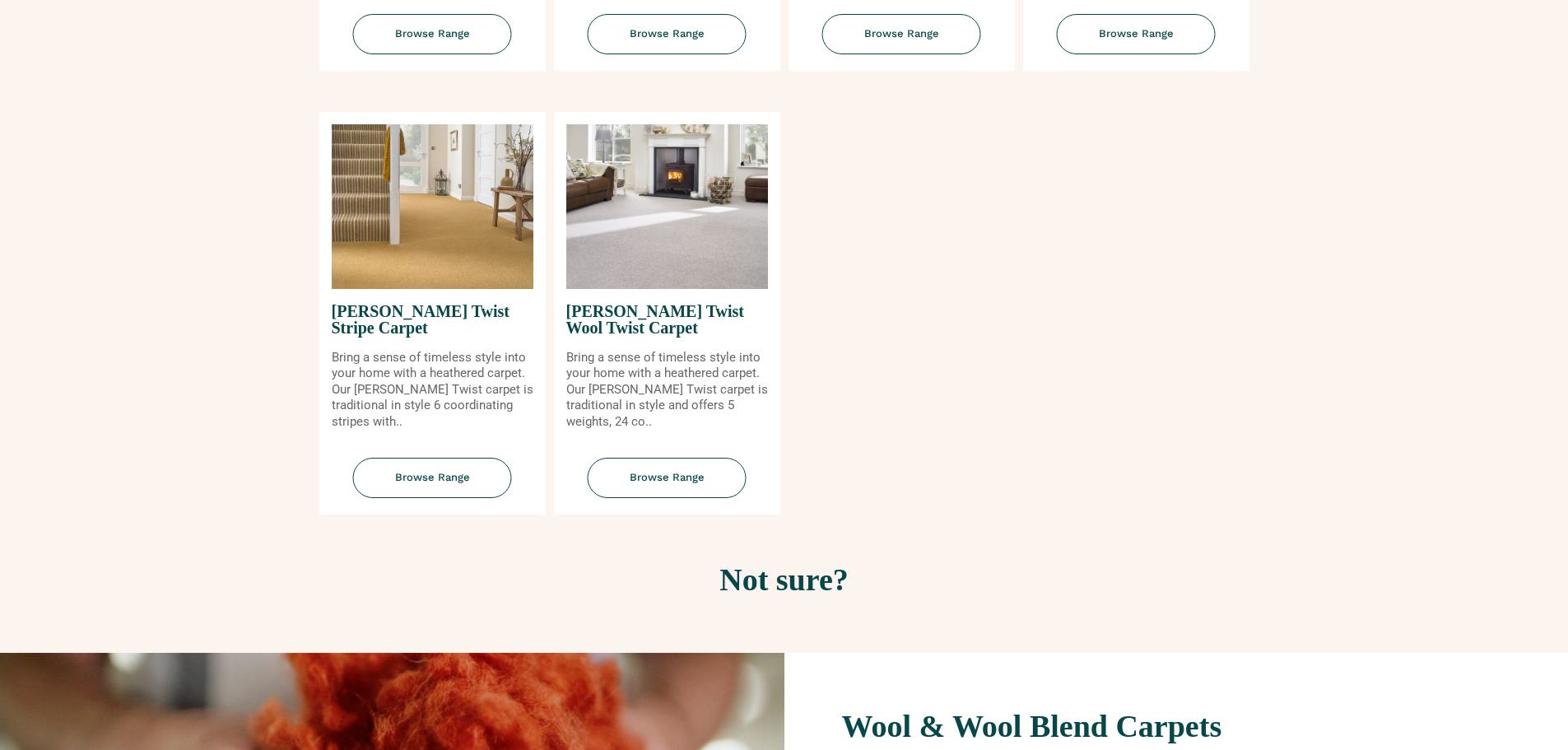
scroll to position [1975, 0]
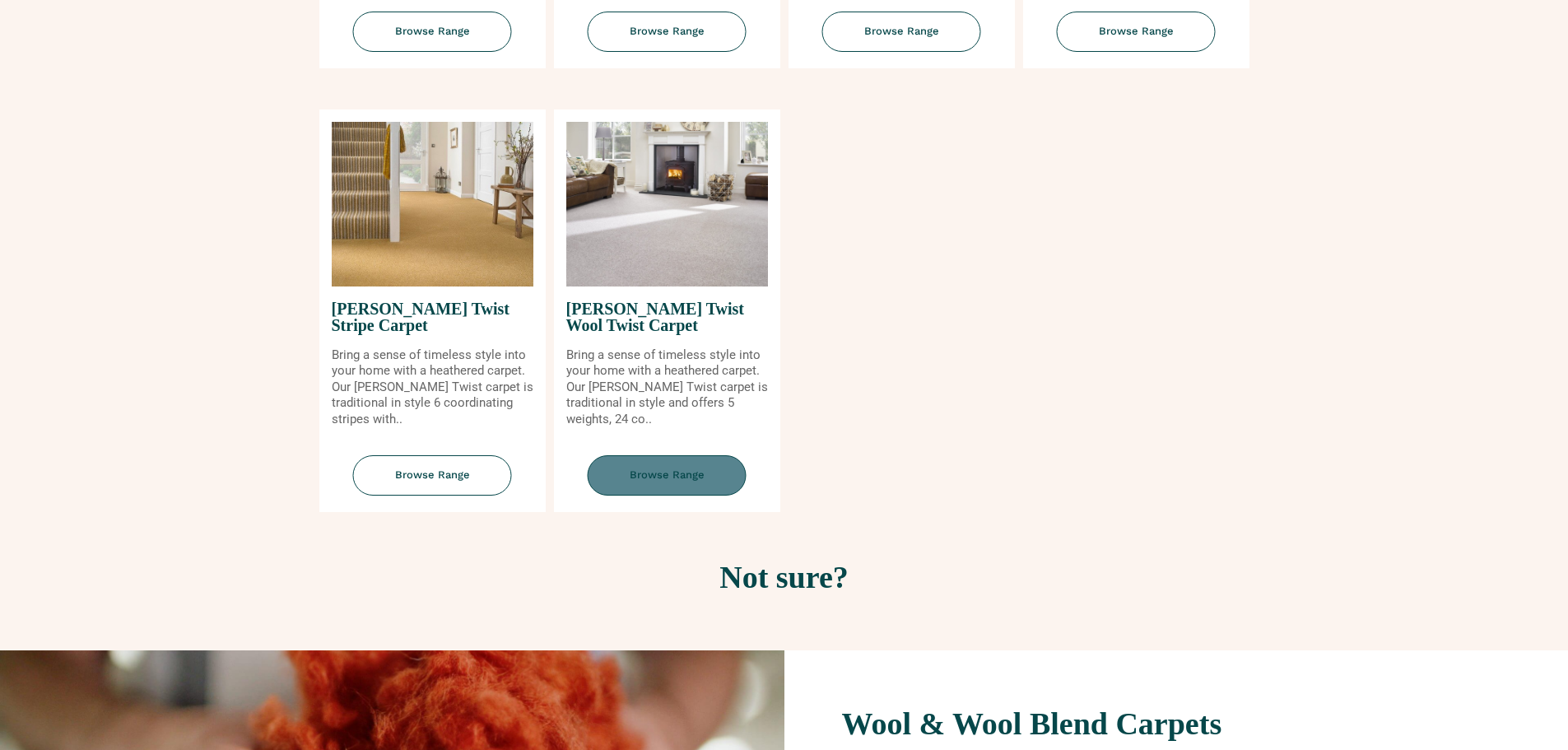
click at [685, 476] on span "Browse Range" at bounding box center [667, 475] width 159 height 40
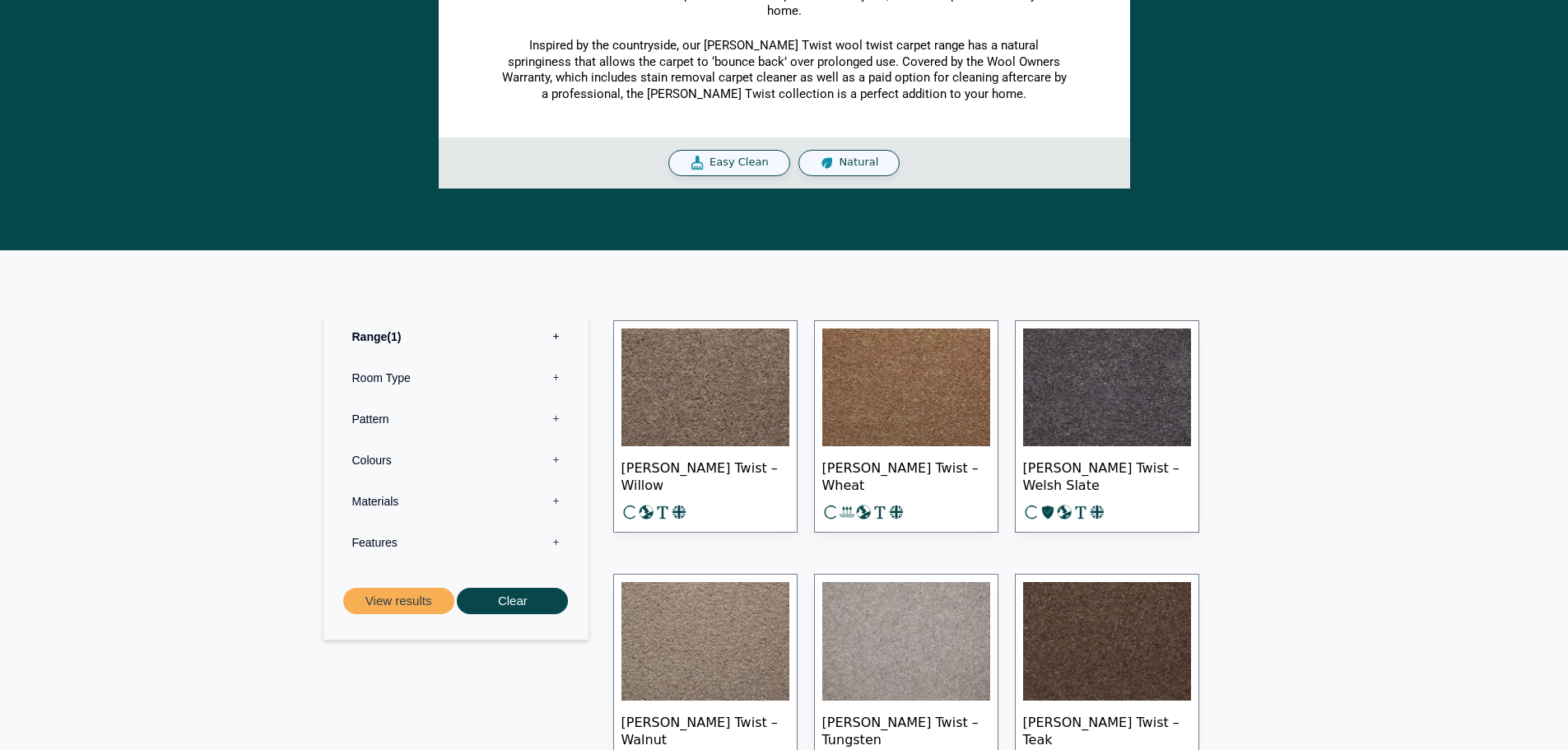
scroll to position [206, 0]
